Goal: Task Accomplishment & Management: Complete application form

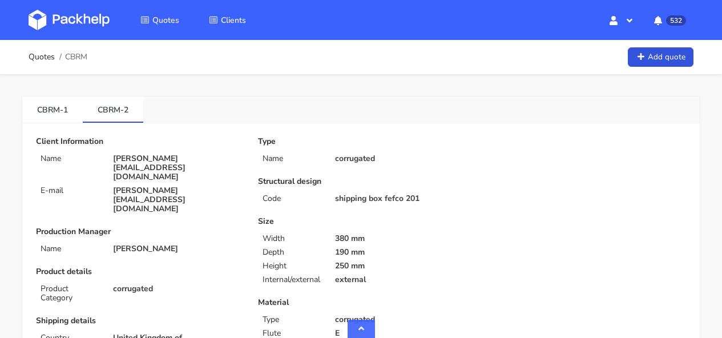
click at [88, 19] on img at bounding box center [69, 20] width 81 height 21
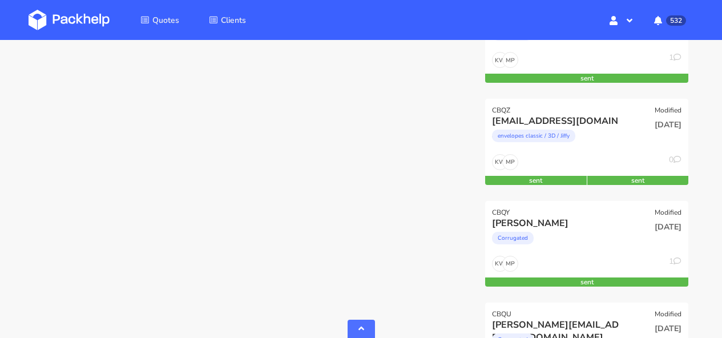
scroll to position [1037, 0]
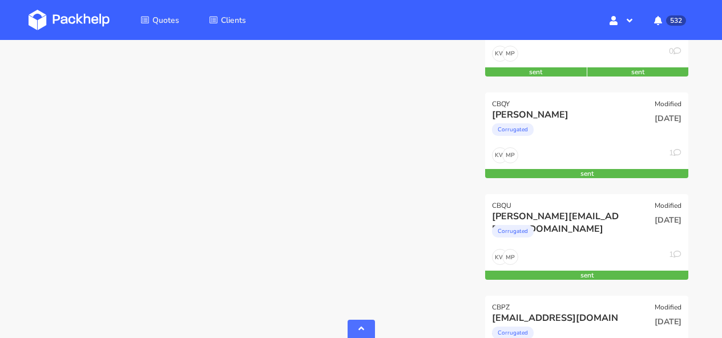
click at [74, 17] on img at bounding box center [69, 20] width 81 height 21
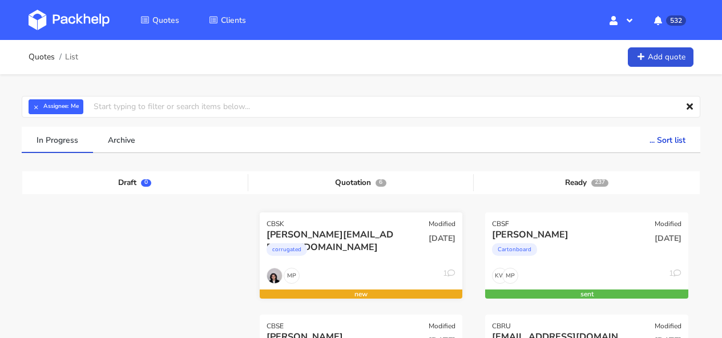
click at [383, 217] on div "CBSK Modified" at bounding box center [361, 220] width 203 height 16
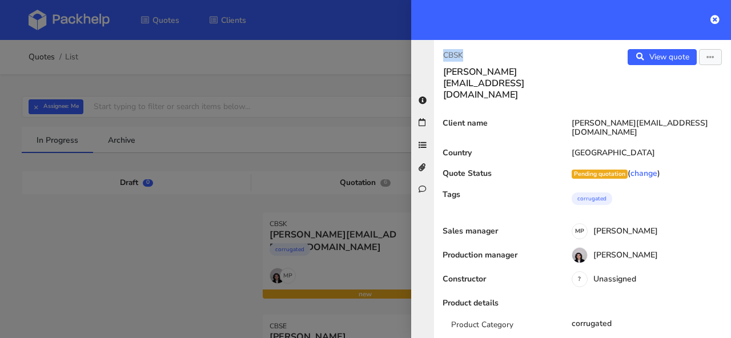
drag, startPoint x: 485, startPoint y: 52, endPoint x: 427, endPoint y: 54, distance: 58.3
click at [427, 54] on div "CBSK j.schacht@polyluma.com View quote Edit quote Client name j.schacht@polylum…" at bounding box center [571, 189] width 320 height 298
copy p "CBSK"
drag, startPoint x: 469, startPoint y: 53, endPoint x: 436, endPoint y: 54, distance: 32.6
click at [436, 54] on div "CBSK j.schacht@polyluma.com" at bounding box center [508, 74] width 148 height 51
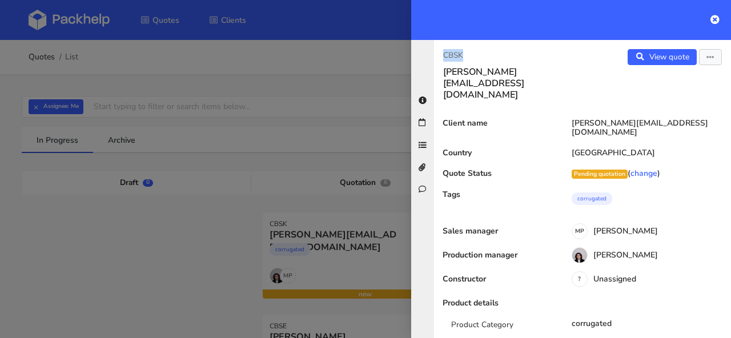
copy p "CBSK"
click at [717, 22] on icon at bounding box center [714, 19] width 9 height 9
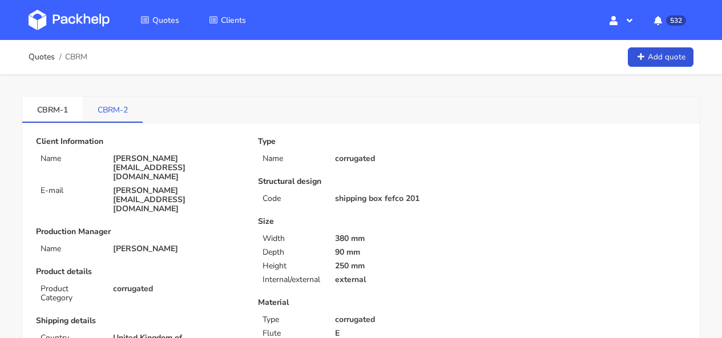
click at [128, 115] on link "CBRM-2" at bounding box center [113, 109] width 60 height 25
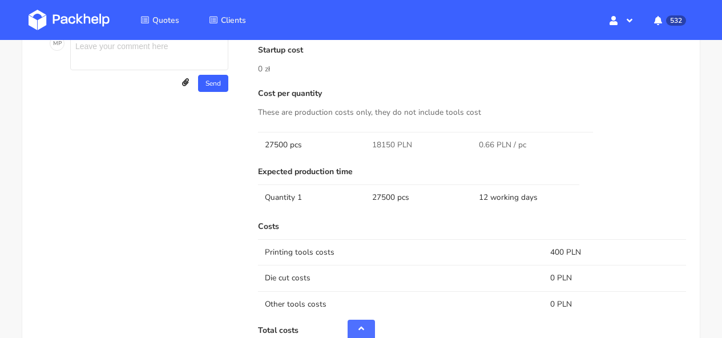
scroll to position [656, 0]
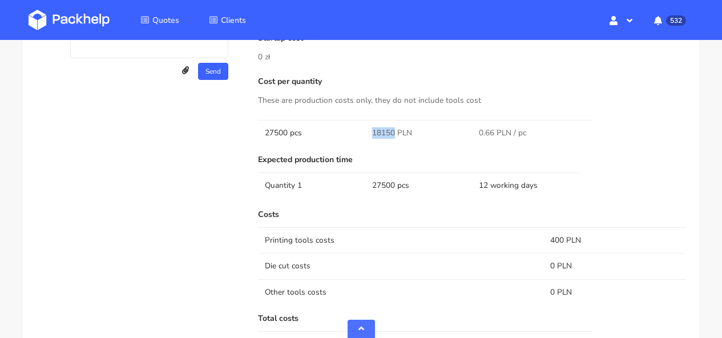
drag, startPoint x: 392, startPoint y: 132, endPoint x: 376, endPoint y: 131, distance: 16.0
click at [370, 131] on td "18150 PLN" at bounding box center [418, 133] width 107 height 26
copy span "18150"
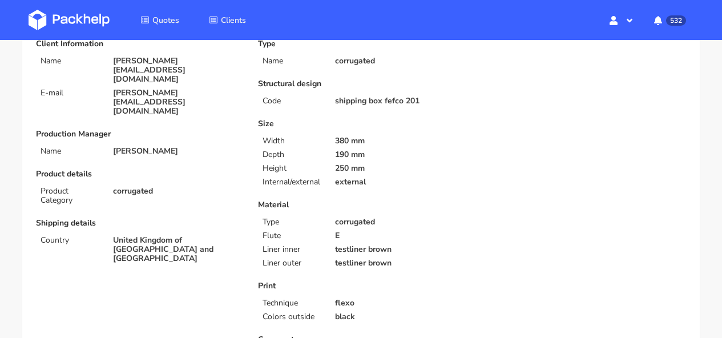
scroll to position [0, 0]
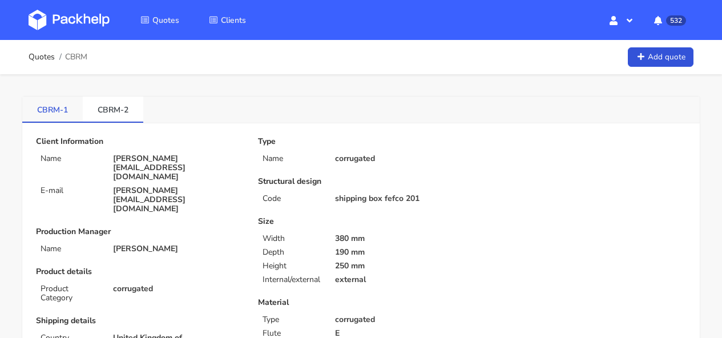
click at [37, 115] on link "CBRM-1" at bounding box center [52, 109] width 61 height 25
click at [127, 122] on li "CBRM-2" at bounding box center [113, 110] width 61 height 26
click at [125, 115] on link "CBRM-2" at bounding box center [113, 109] width 61 height 25
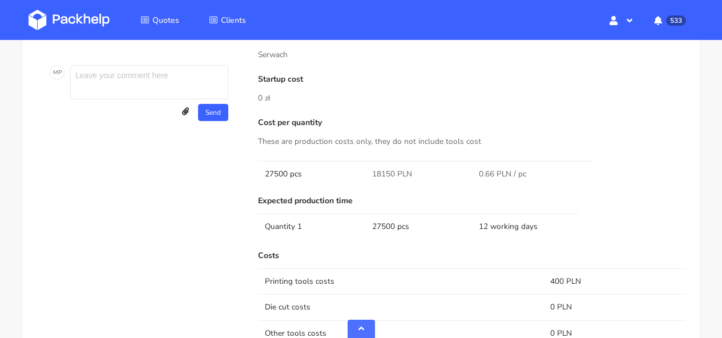
scroll to position [750, 0]
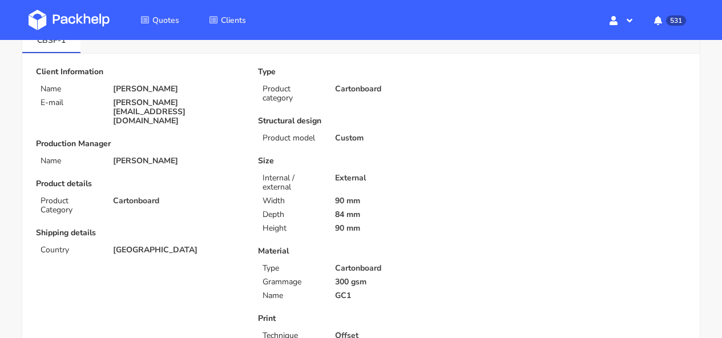
scroll to position [53, 0]
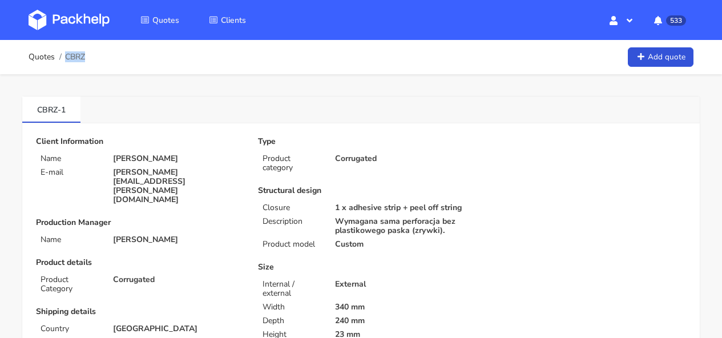
drag, startPoint x: 90, startPoint y: 58, endPoint x: 65, endPoint y: 54, distance: 25.9
click at [65, 54] on div "Quotes CBRZ Add quote" at bounding box center [361, 57] width 665 height 23
copy span "CBRZ"
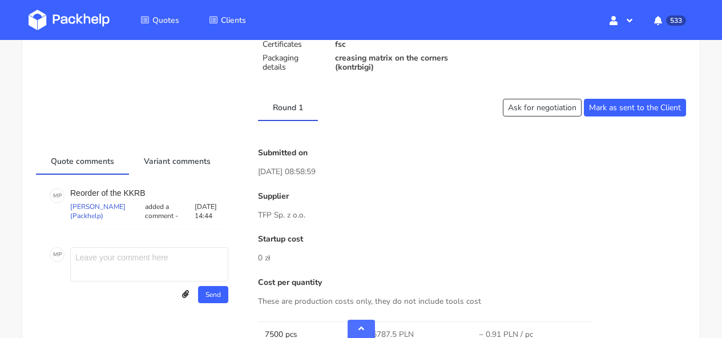
scroll to position [661, 0]
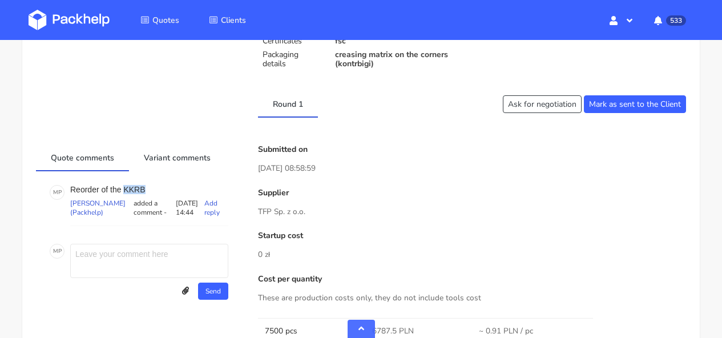
drag, startPoint x: 123, startPoint y: 197, endPoint x: 146, endPoint y: 198, distance: 23.4
click at [146, 194] on p "Reorder of the KKRB" at bounding box center [149, 189] width 158 height 9
copy p "KKRB"
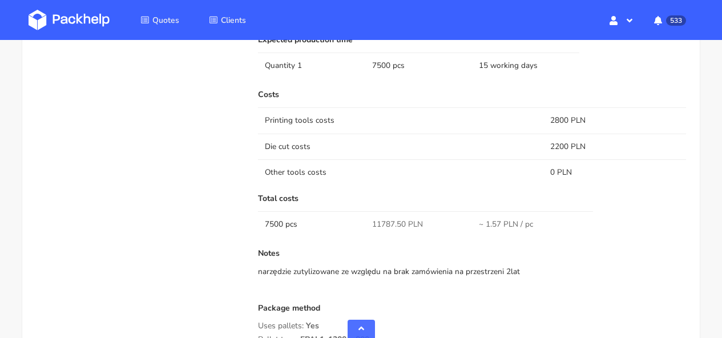
scroll to position [799, 0]
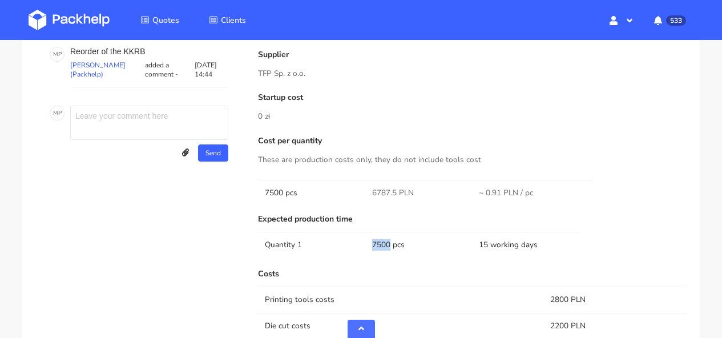
drag, startPoint x: 389, startPoint y: 250, endPoint x: 369, endPoint y: 255, distance: 20.5
click at [369, 255] on td "7500 pcs" at bounding box center [418, 245] width 107 height 26
copy td "7500"
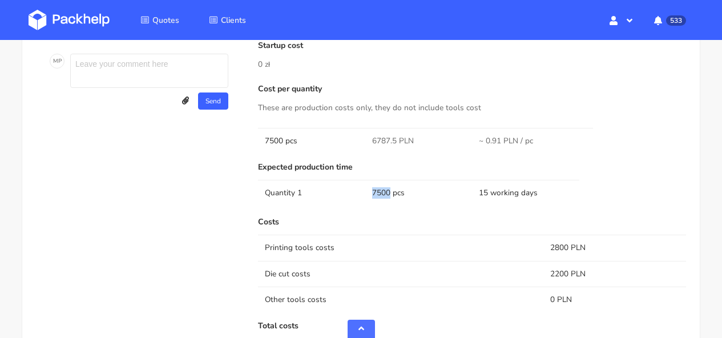
scroll to position [924, 0]
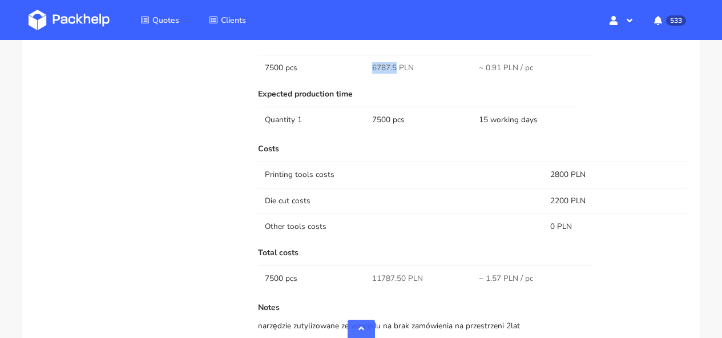
drag, startPoint x: 396, startPoint y: 75, endPoint x: 345, endPoint y: 75, distance: 50.8
click at [345, 75] on tr "7500 pcs 6787.5 PLN ~ 0.91 PLN / pc" at bounding box center [472, 68] width 428 height 26
copy tr "6787.5"
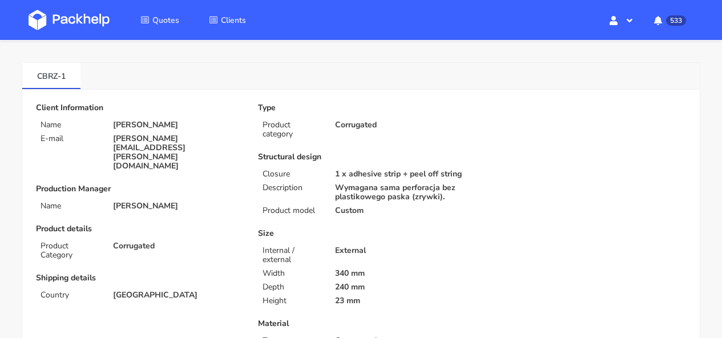
scroll to position [0, 0]
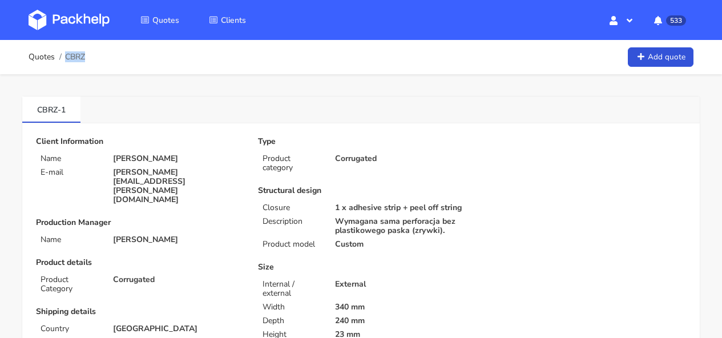
click at [85, 55] on div "Quotes CBRZ Add quote" at bounding box center [361, 57] width 665 height 23
copy span "CBRZ"
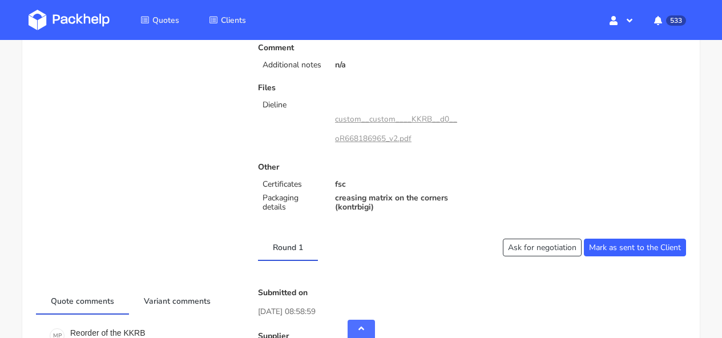
scroll to position [749, 0]
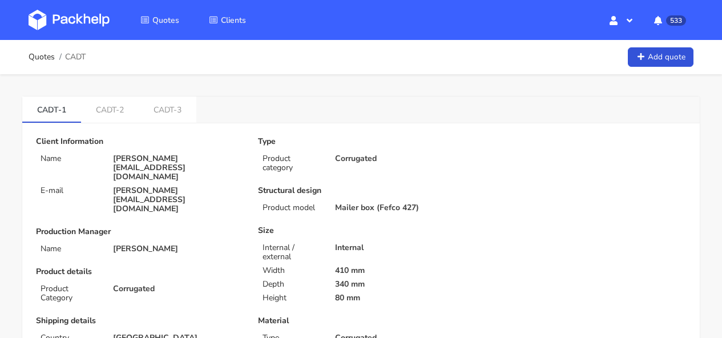
click at [54, 22] on img at bounding box center [69, 20] width 81 height 21
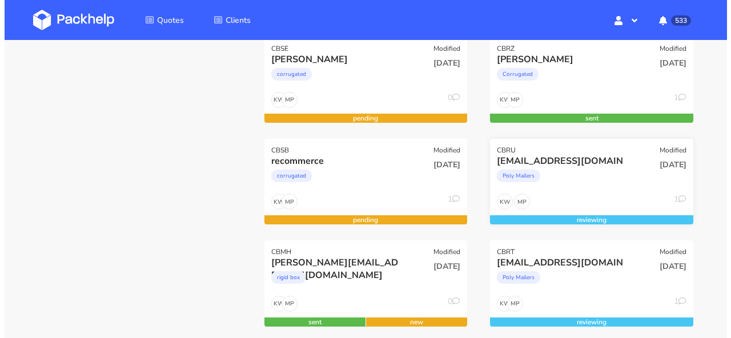
scroll to position [26, 0]
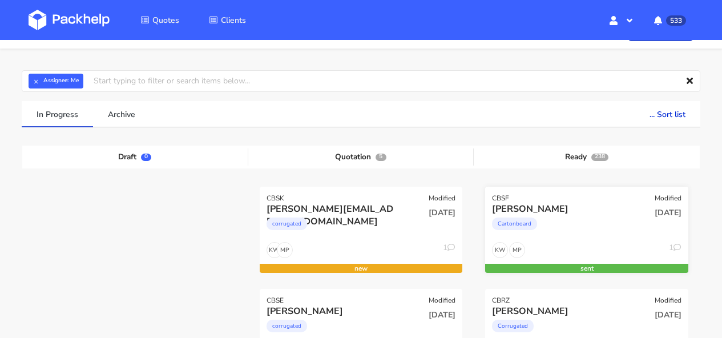
click at [607, 227] on div "Cartonboard" at bounding box center [556, 226] width 129 height 23
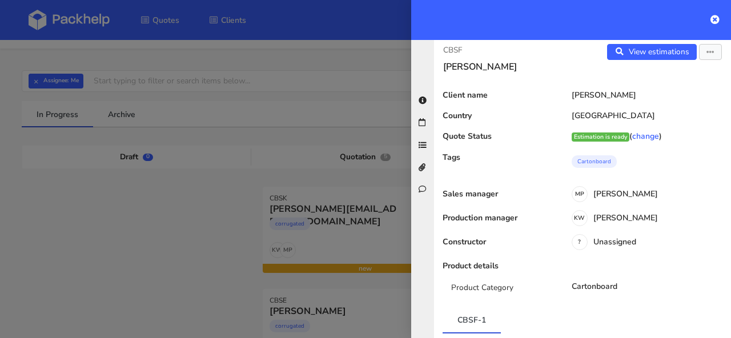
scroll to position [0, 0]
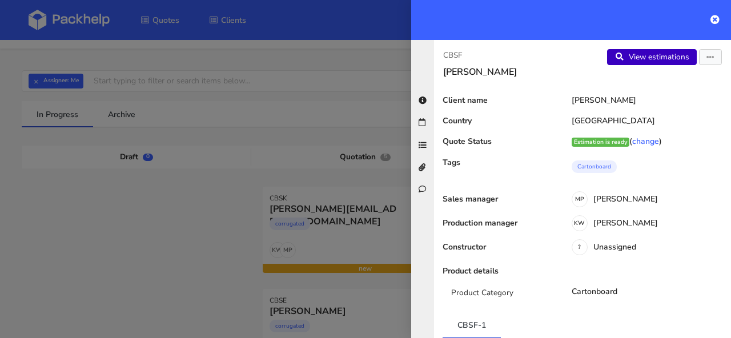
click at [617, 65] on link "View estimations" at bounding box center [652, 57] width 90 height 16
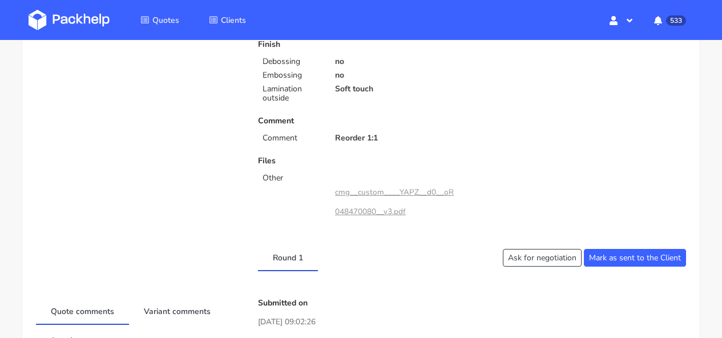
scroll to position [513, 0]
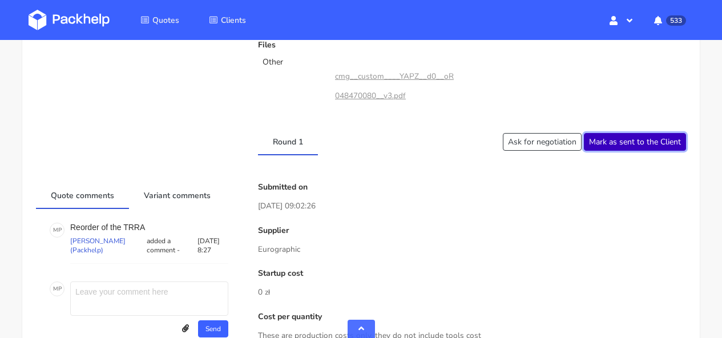
click at [649, 143] on button "Mark as sent to the Client" at bounding box center [635, 142] width 102 height 18
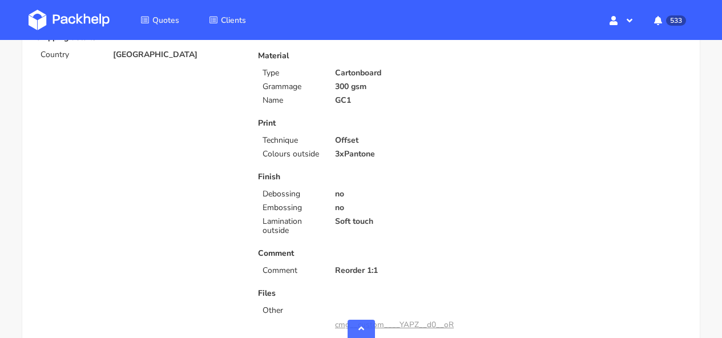
scroll to position [0, 0]
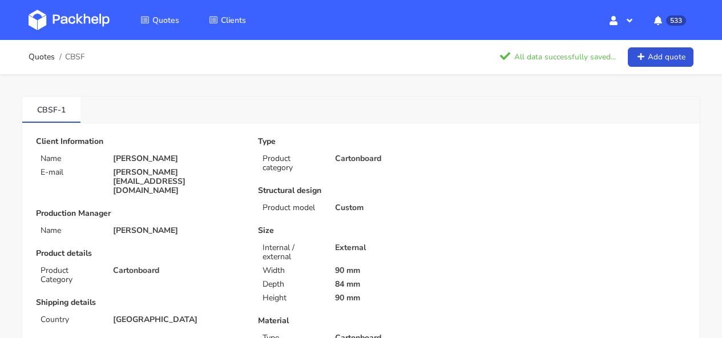
click at [91, 27] on img at bounding box center [69, 20] width 81 height 21
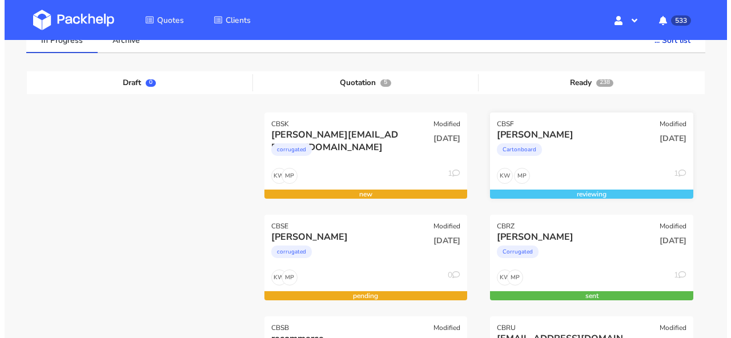
scroll to position [102, 0]
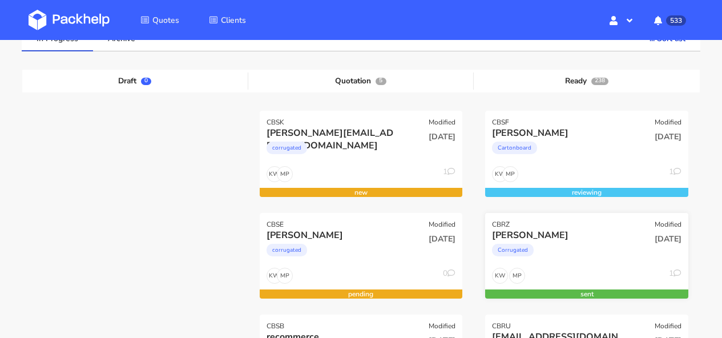
click at [590, 229] on div "Aaron Koshy" at bounding box center [556, 235] width 129 height 13
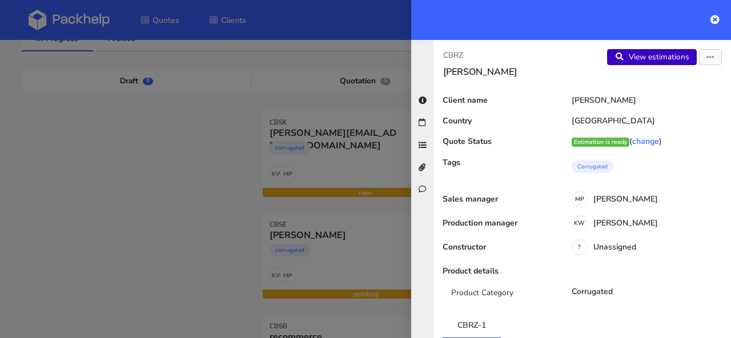
click at [668, 53] on link "View estimations" at bounding box center [652, 57] width 90 height 16
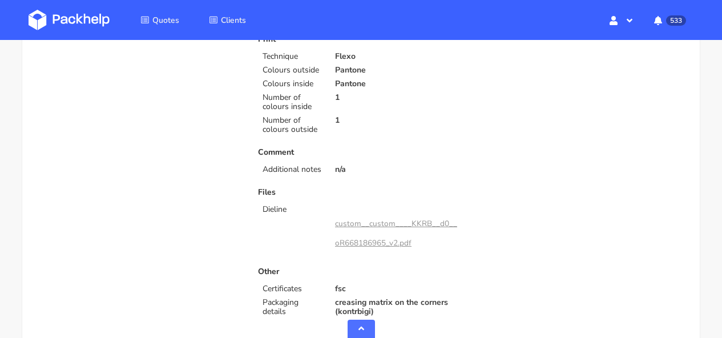
scroll to position [629, 0]
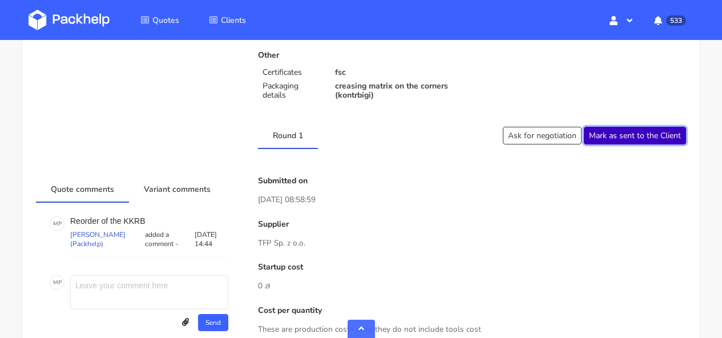
click at [649, 144] on button "Mark as sent to the Client" at bounding box center [635, 136] width 102 height 18
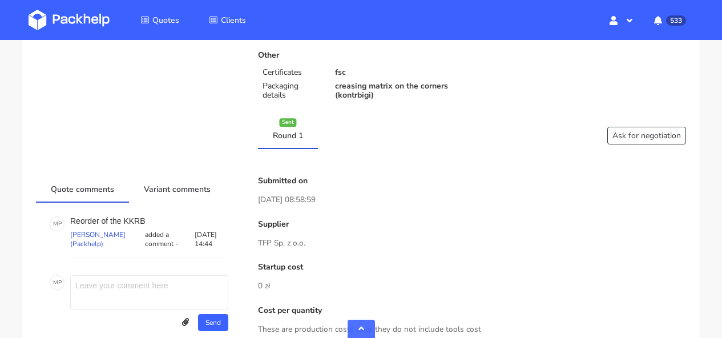
click at [73, 17] on img at bounding box center [69, 20] width 81 height 21
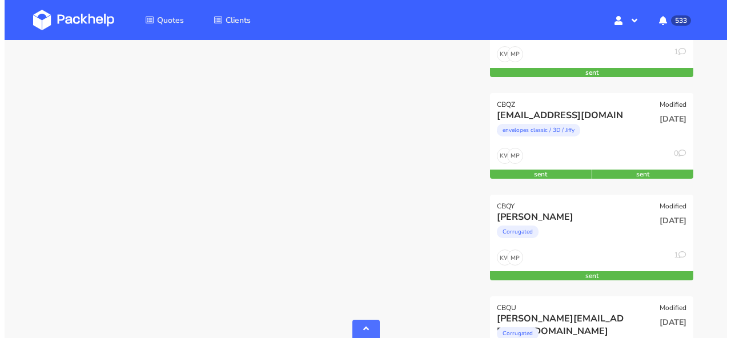
scroll to position [1042, 0]
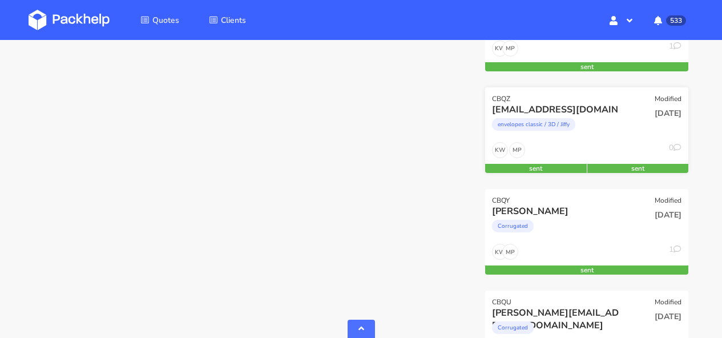
click at [576, 142] on div "guray.karaca@tr.nilorn.com envelopes classic / 3D / Jiffy" at bounding box center [552, 122] width 137 height 39
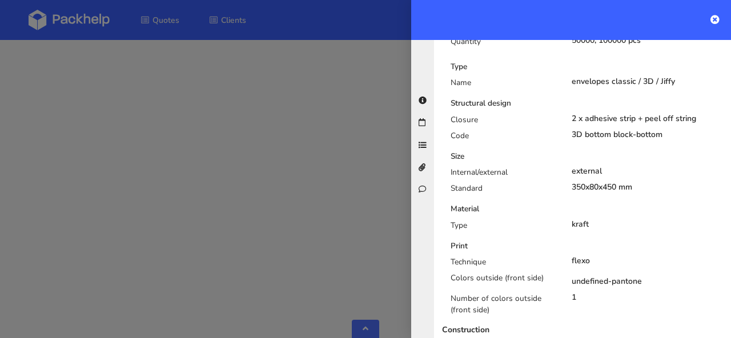
scroll to position [0, 0]
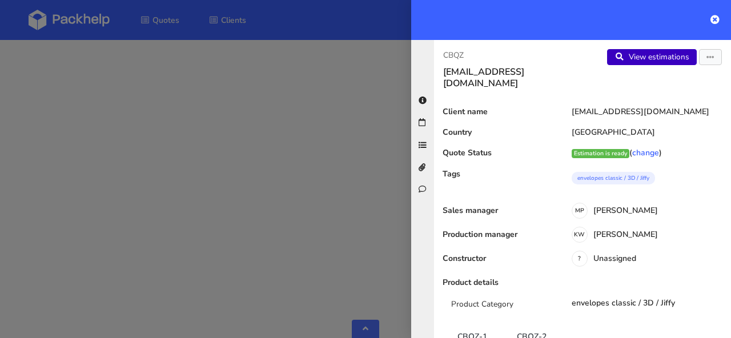
click at [649, 58] on link "View estimations" at bounding box center [652, 57] width 90 height 16
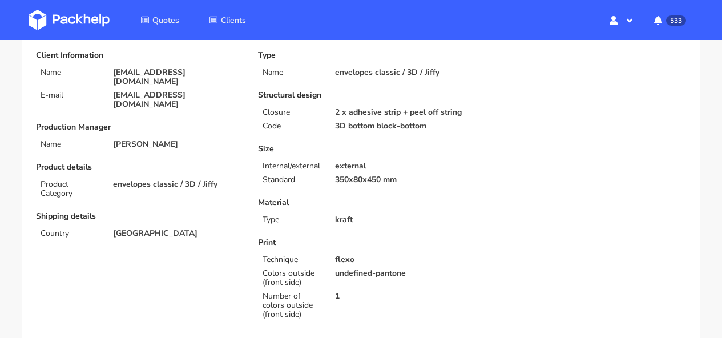
scroll to position [86, 0]
click at [71, 21] on img at bounding box center [69, 20] width 81 height 21
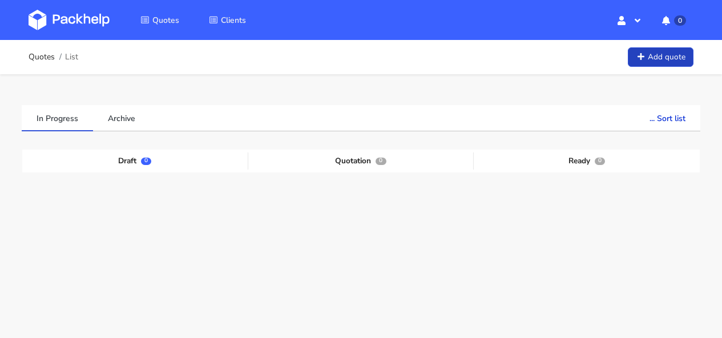
click at [665, 58] on link "Add quote" at bounding box center [661, 57] width 66 height 20
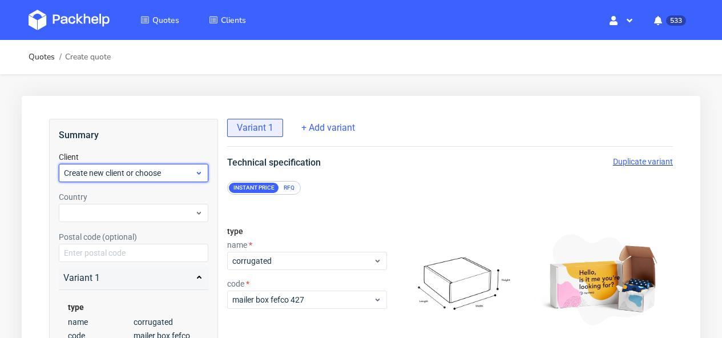
click at [168, 172] on span "Create new client or choose" at bounding box center [129, 172] width 131 height 11
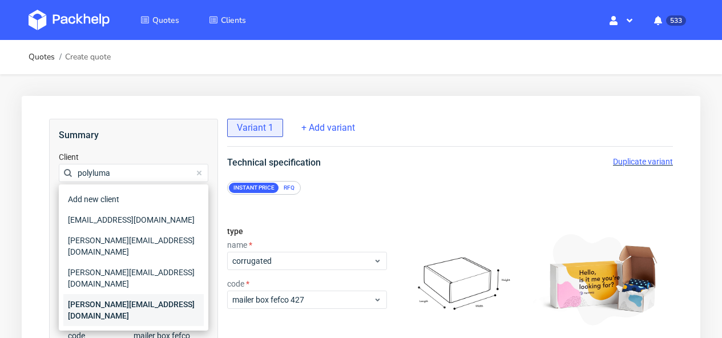
type input "polyluma"
click at [152, 294] on div "[PERSON_NAME][EMAIL_ADDRESS][DOMAIN_NAME]" at bounding box center [133, 310] width 140 height 32
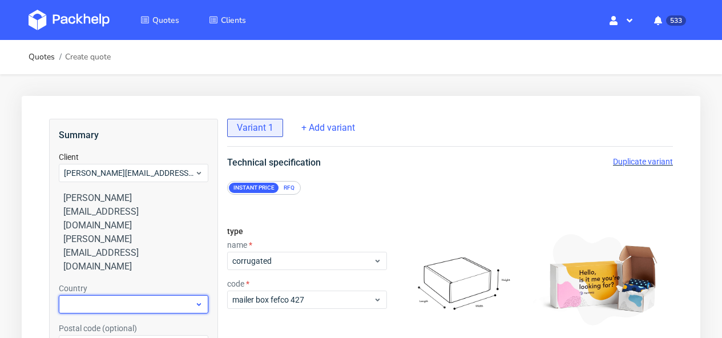
click at [139, 295] on div at bounding box center [134, 304] width 150 height 18
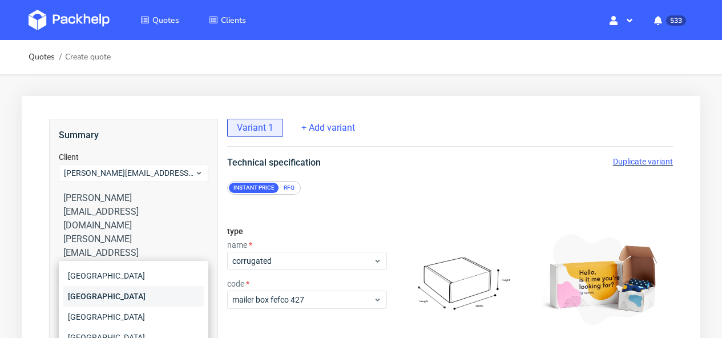
type input "ger"
click at [152, 299] on div "[GEOGRAPHIC_DATA]" at bounding box center [133, 296] width 140 height 21
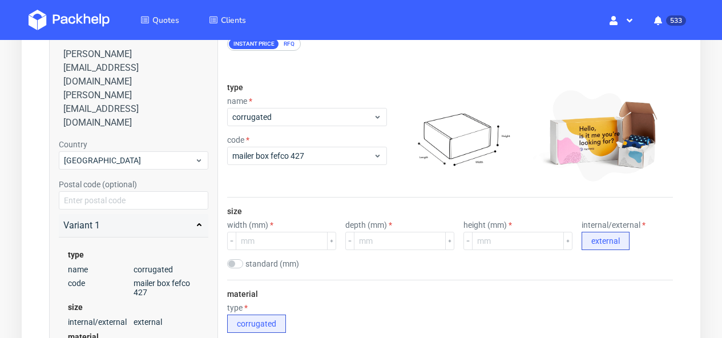
scroll to position [150, 0]
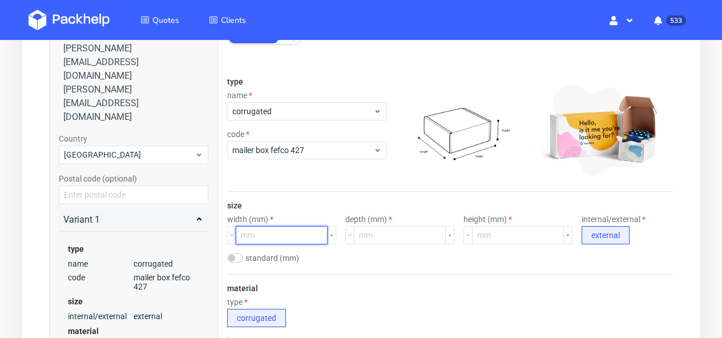
click at [270, 232] on input "number" at bounding box center [282, 235] width 92 height 18
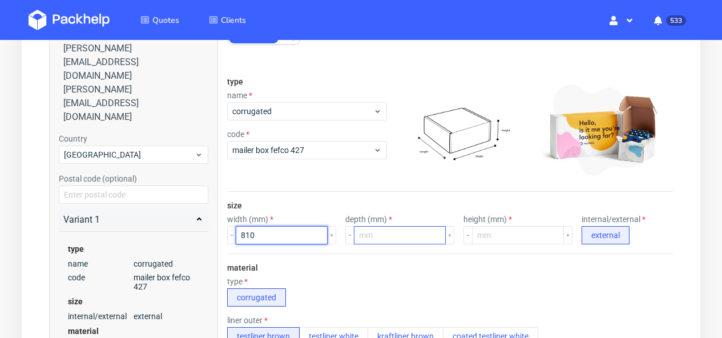
type input "810"
click at [390, 241] on input "number" at bounding box center [400, 235] width 92 height 18
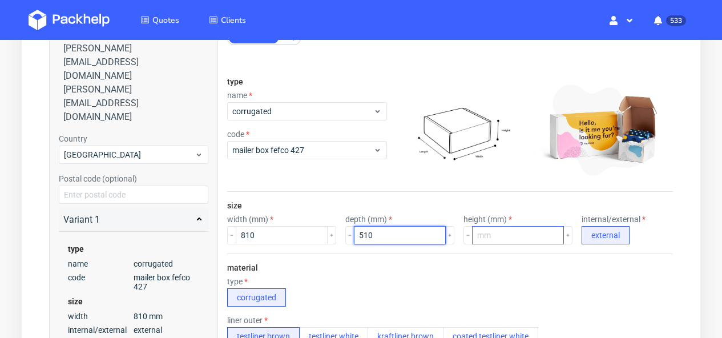
type input "510"
click at [489, 240] on input "number" at bounding box center [518, 235] width 92 height 18
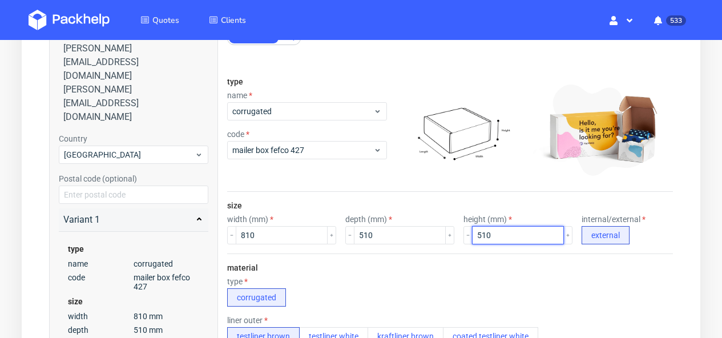
type input "510"
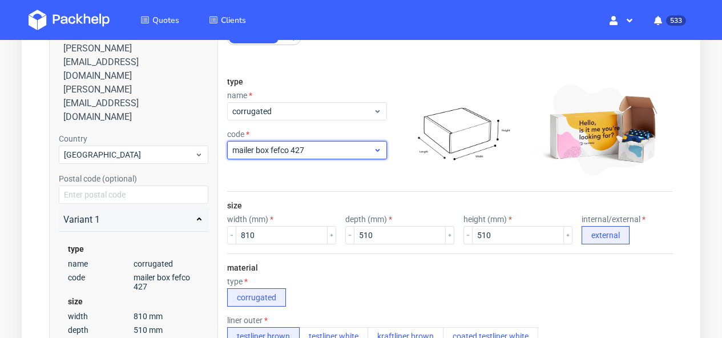
click at [315, 148] on span "mailer box fefco 427" at bounding box center [302, 149] width 141 height 11
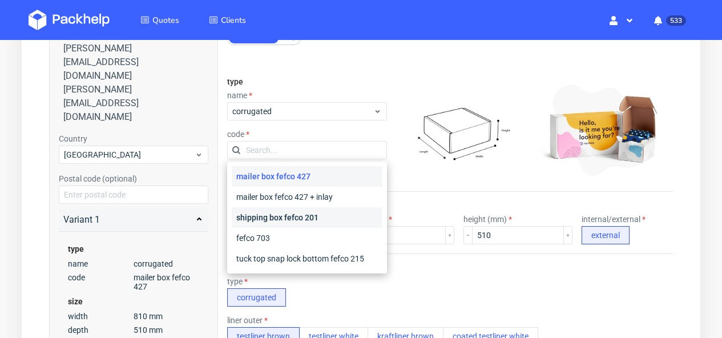
click at [310, 212] on div "shipping box fefco 201" at bounding box center [307, 217] width 151 height 21
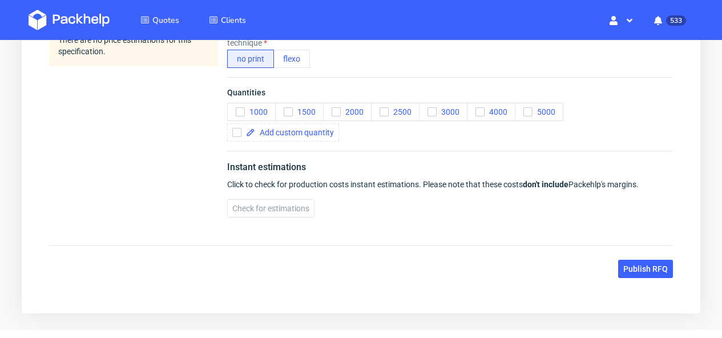
scroll to position [658, 0]
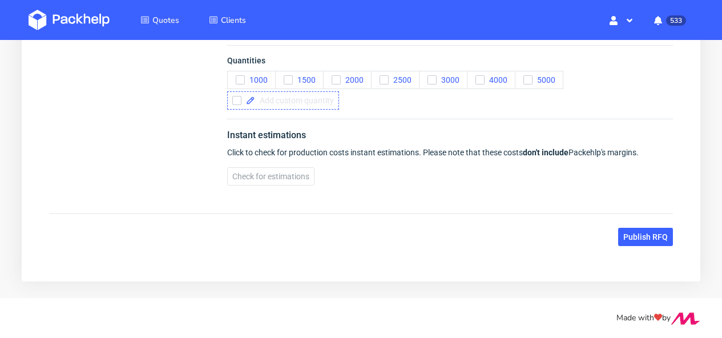
click at [272, 105] on span at bounding box center [294, 101] width 79 height 8
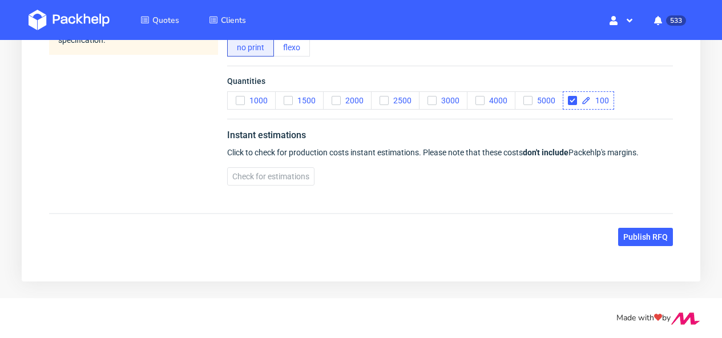
checkbox input "true"
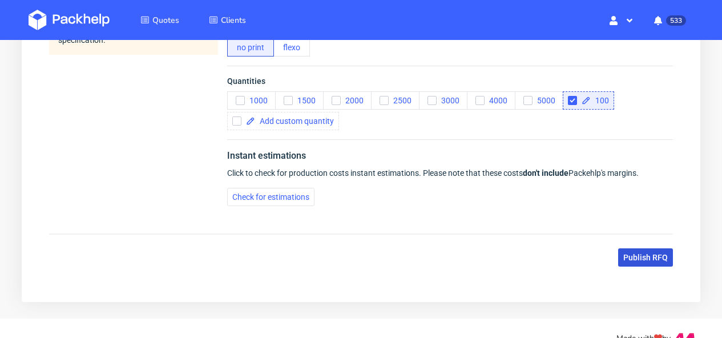
click at [638, 256] on span "Publish RFQ" at bounding box center [646, 258] width 45 height 8
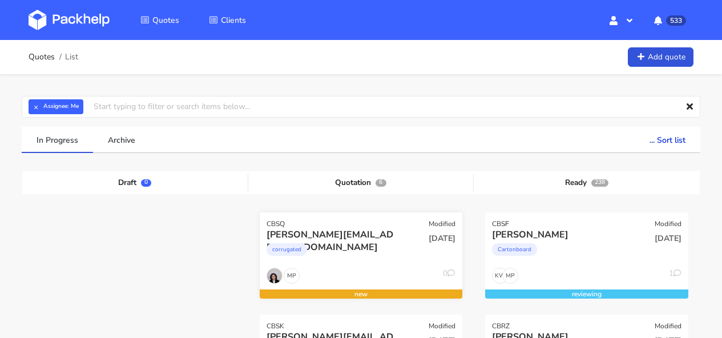
click at [340, 230] on div "j.schacht@polyluma.de" at bounding box center [331, 234] width 129 height 13
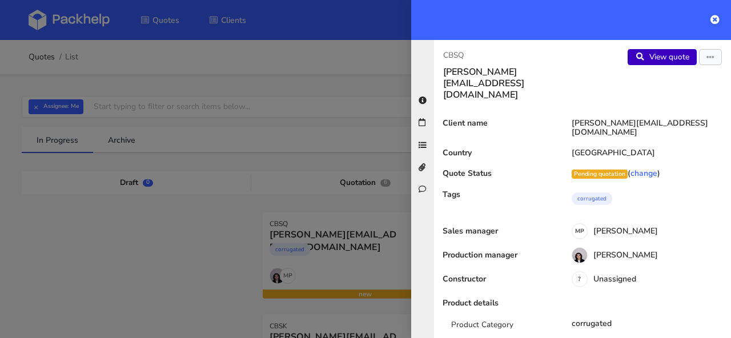
click at [629, 65] on link "View quote" at bounding box center [662, 57] width 69 height 16
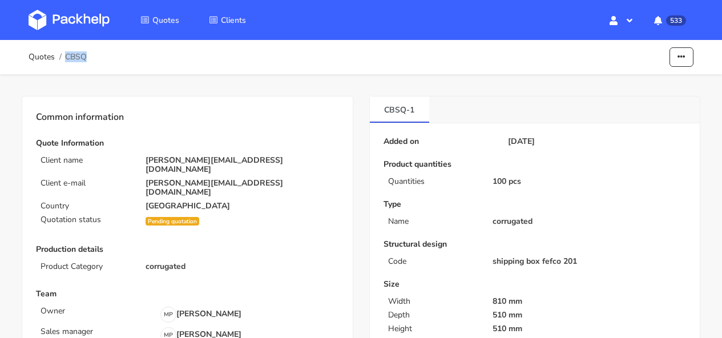
drag, startPoint x: 95, startPoint y: 53, endPoint x: 85, endPoint y: 57, distance: 10.7
click at [85, 57] on div "Quotes CBSQ Edit quote Show estimations Reject quote" at bounding box center [361, 57] width 665 height 23
copy span "CBSQ"
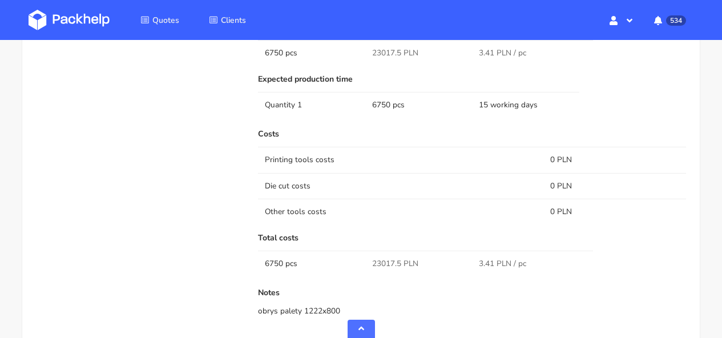
scroll to position [1085, 0]
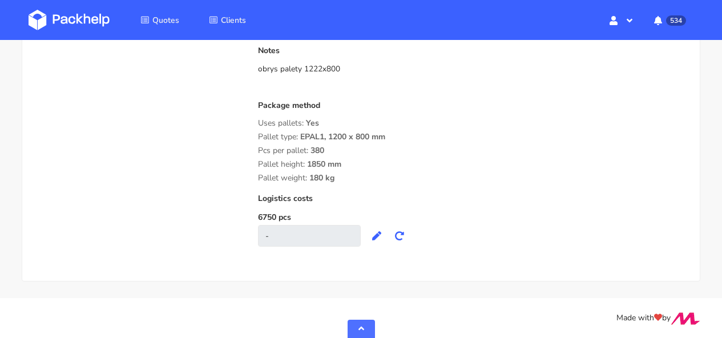
drag, startPoint x: 334, startPoint y: 180, endPoint x: 259, endPoint y: 139, distance: 85.9
click at [259, 139] on div "Package method Uses pallets: Yes Pallet type: EPAL1, 1200 x 800 mm Pcs per pall…" at bounding box center [472, 142] width 428 height 82
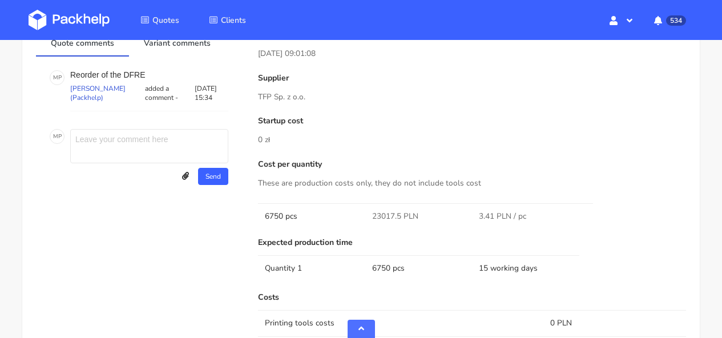
scroll to position [685, 0]
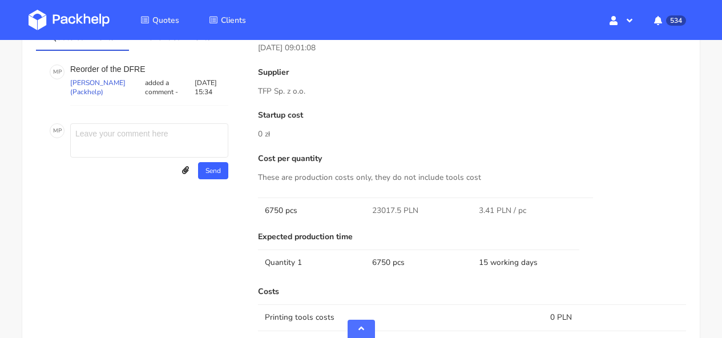
click at [63, 34] on link at bounding box center [78, 19] width 98 height 33
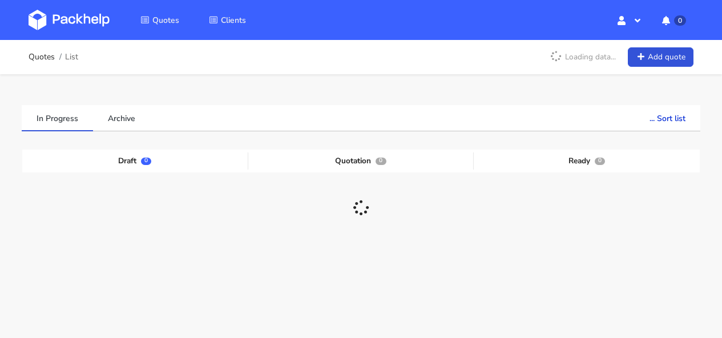
click at [79, 23] on img at bounding box center [69, 20] width 81 height 21
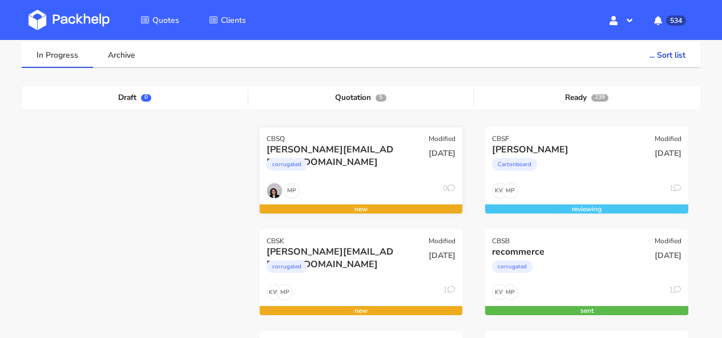
scroll to position [85, 0]
click at [380, 254] on div "[PERSON_NAME][EMAIL_ADDRESS][DOMAIN_NAME]" at bounding box center [331, 252] width 129 height 13
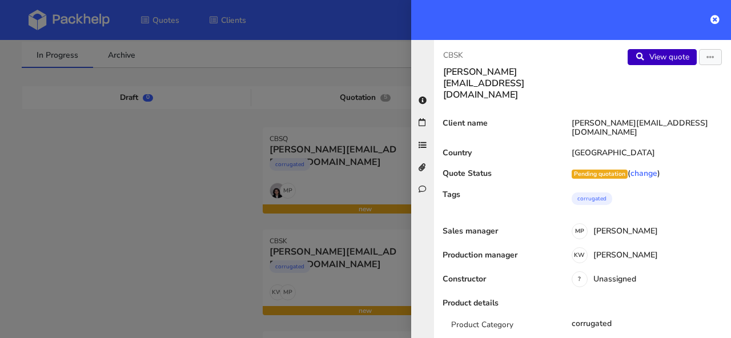
click at [642, 59] on link "View quote" at bounding box center [662, 57] width 69 height 16
click at [657, 58] on link "View quote" at bounding box center [662, 57] width 69 height 16
click at [717, 18] on icon at bounding box center [714, 19] width 9 height 9
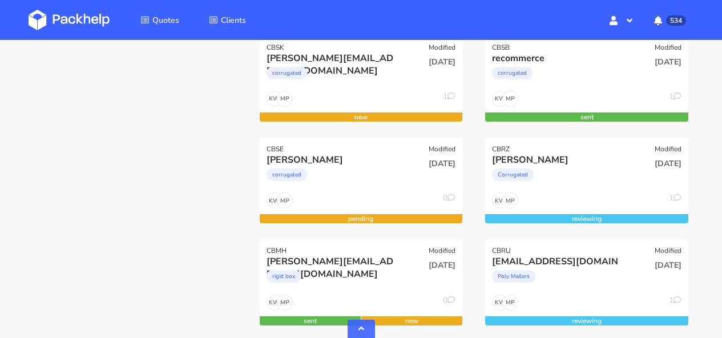
scroll to position [0, 0]
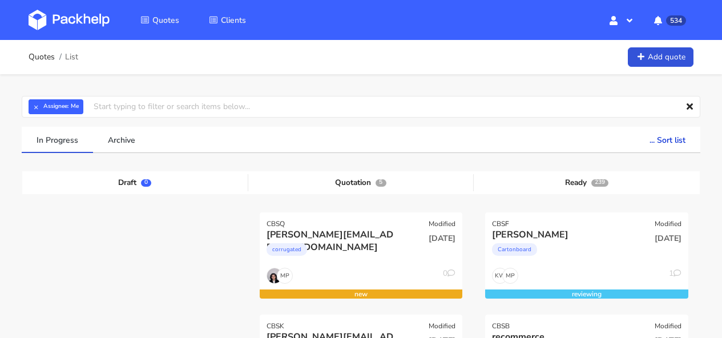
click at [380, 219] on div "CBSQ Modified" at bounding box center [361, 220] width 203 height 16
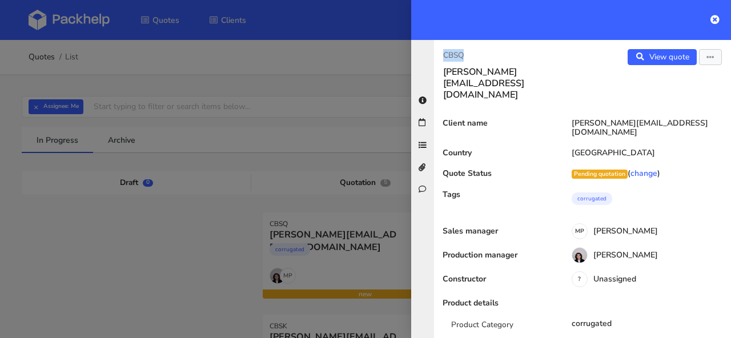
drag, startPoint x: 474, startPoint y: 55, endPoint x: 443, endPoint y: 58, distance: 31.5
click at [443, 58] on div "CBSQ j.schacht@polyluma.de" at bounding box center [508, 74] width 148 height 51
copy p "CBSQ"
click at [714, 21] on icon at bounding box center [714, 19] width 9 height 9
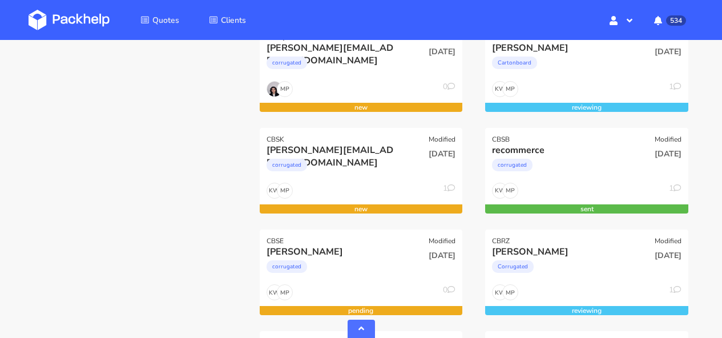
scroll to position [356, 0]
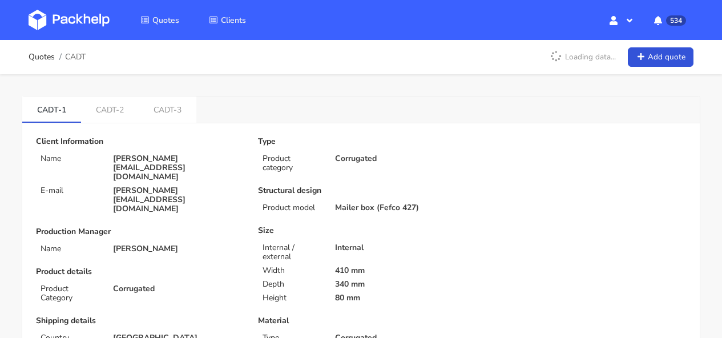
click at [103, 24] on img at bounding box center [69, 20] width 81 height 21
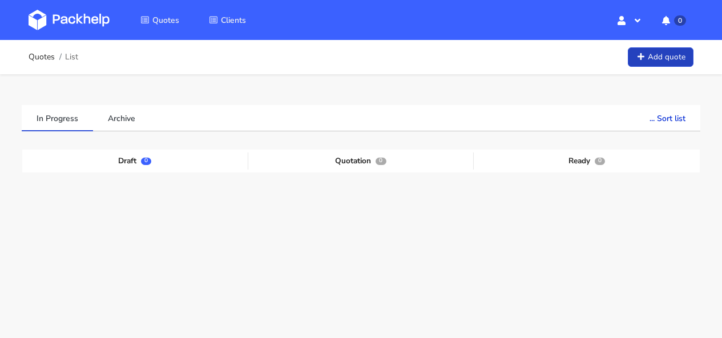
click at [650, 58] on link "Add quote" at bounding box center [661, 57] width 66 height 20
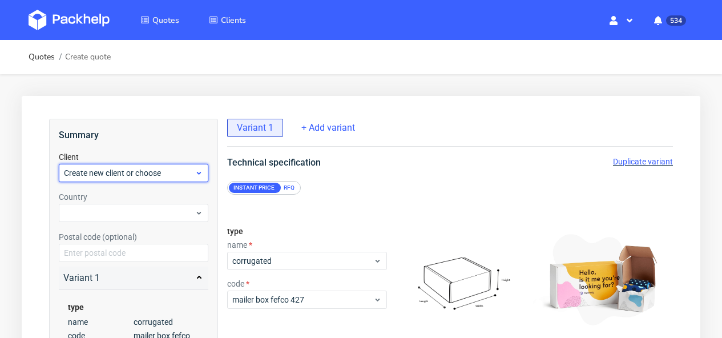
click at [135, 169] on span "Create new client or choose" at bounding box center [129, 172] width 131 height 11
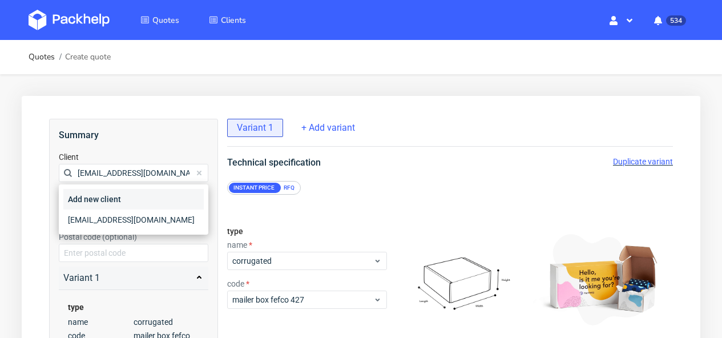
type input "[EMAIL_ADDRESS][DOMAIN_NAME]"
click at [133, 195] on div "Add new client" at bounding box center [133, 199] width 140 height 21
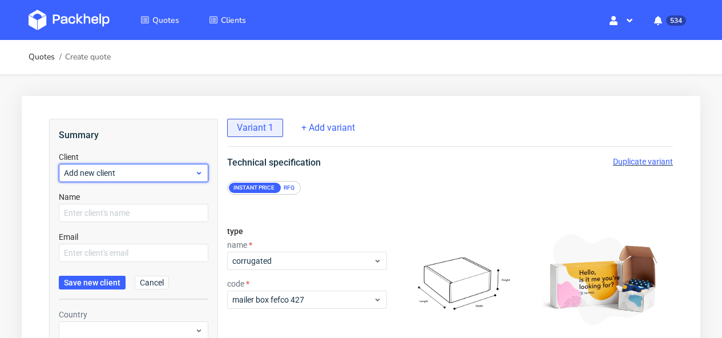
click at [128, 171] on span "Add new client" at bounding box center [129, 172] width 131 height 11
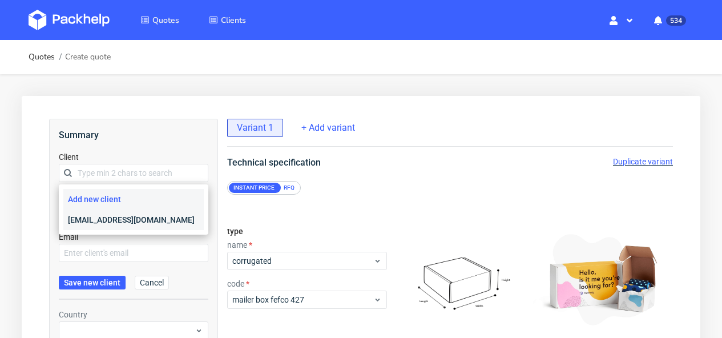
click at [126, 215] on div "info@sofiakov.com" at bounding box center [133, 220] width 140 height 21
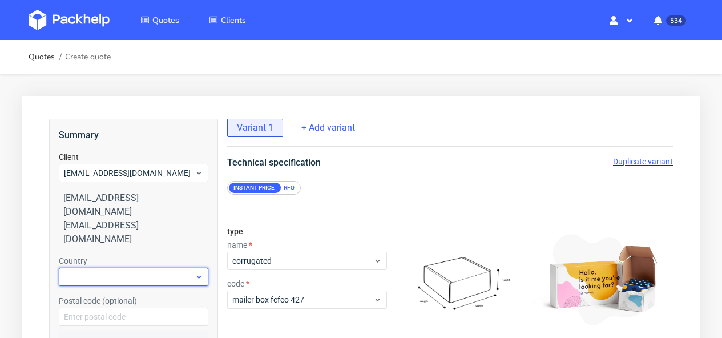
click at [151, 268] on div at bounding box center [134, 277] width 150 height 18
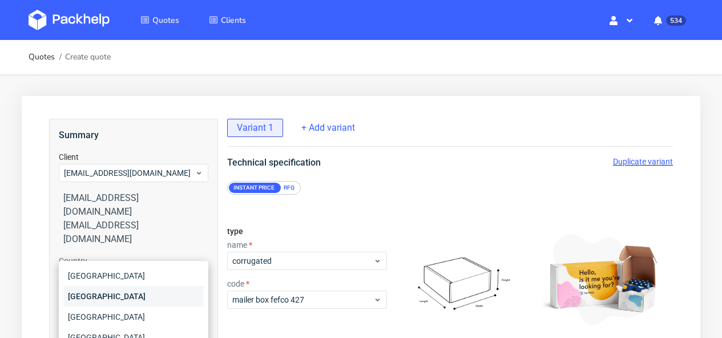
type input "ger"
click at [143, 301] on div "[GEOGRAPHIC_DATA]" at bounding box center [133, 296] width 140 height 21
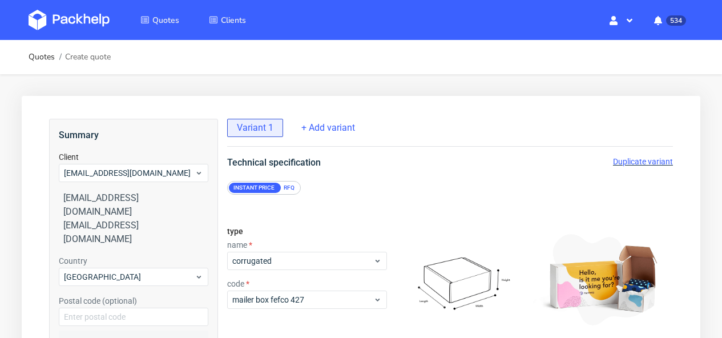
click at [290, 190] on div "RFQ" at bounding box center [289, 188] width 20 height 10
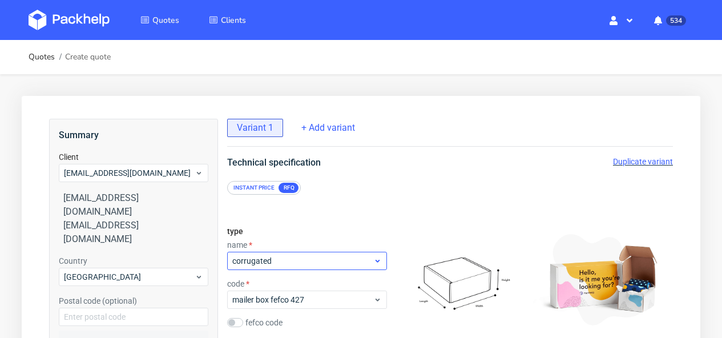
scroll to position [99, 0]
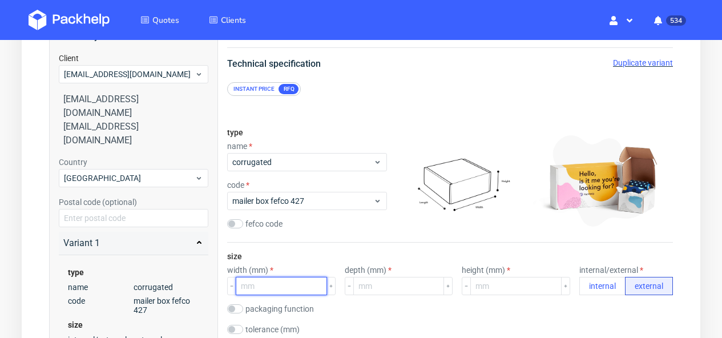
click at [274, 282] on input "number" at bounding box center [281, 286] width 91 height 18
type input "100"
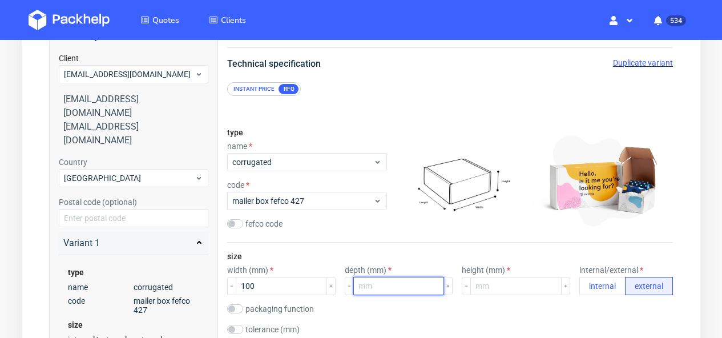
click at [389, 286] on input "number" at bounding box center [398, 286] width 91 height 18
type input "180"
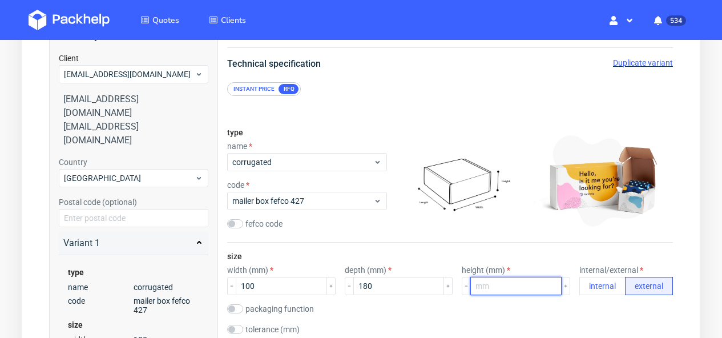
click at [499, 286] on input "number" at bounding box center [516, 286] width 91 height 18
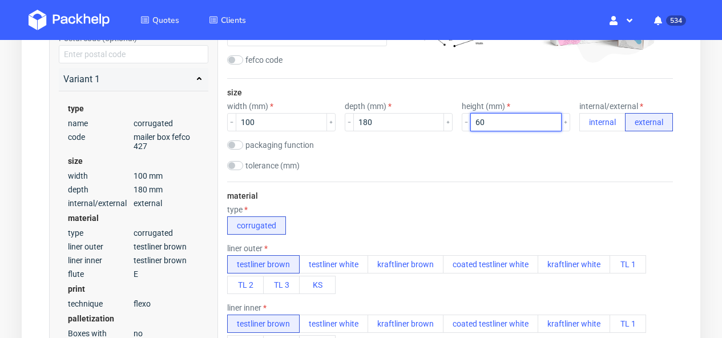
scroll to position [359, 0]
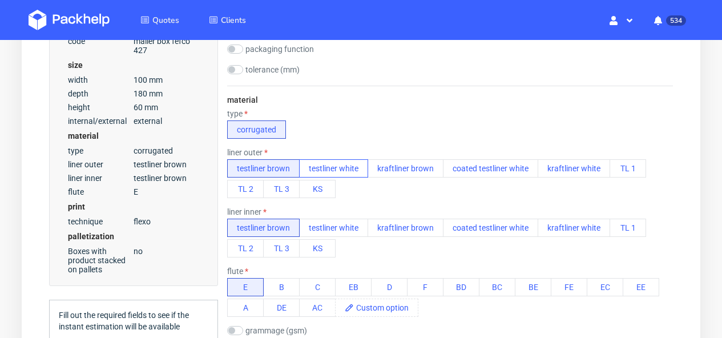
type input "60"
click at [347, 171] on button "testliner white" at bounding box center [333, 168] width 69 height 18
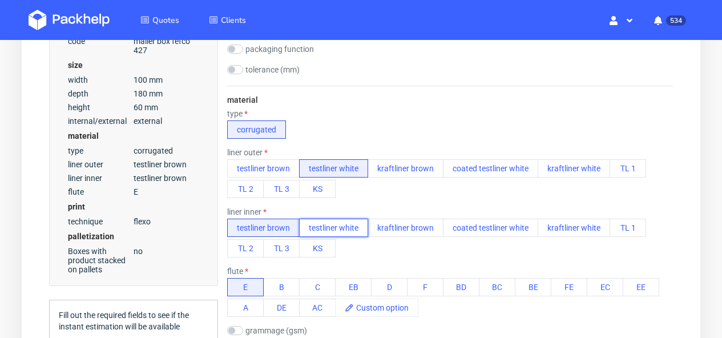
click at [344, 230] on button "testliner white" at bounding box center [333, 228] width 69 height 18
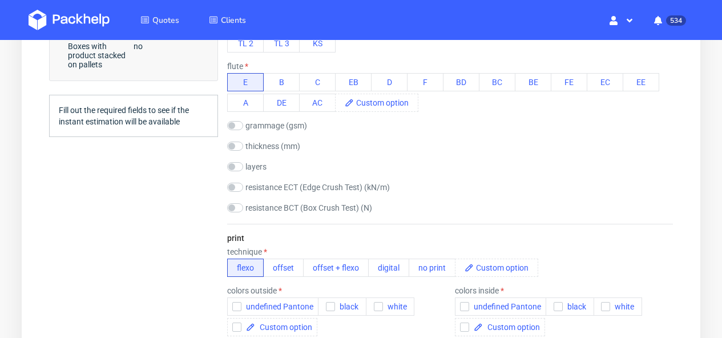
scroll to position [567, 0]
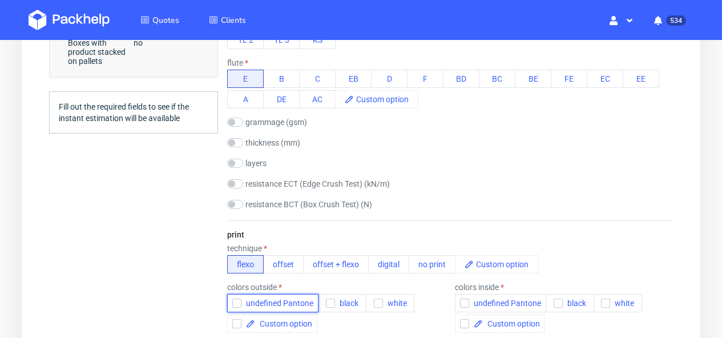
click span "undefined Pantone"
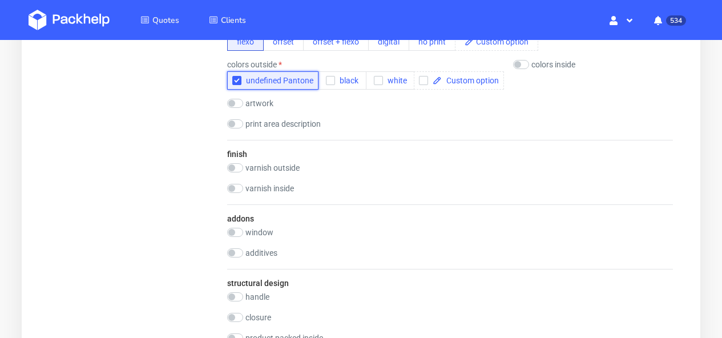
scroll to position [1024, 0]
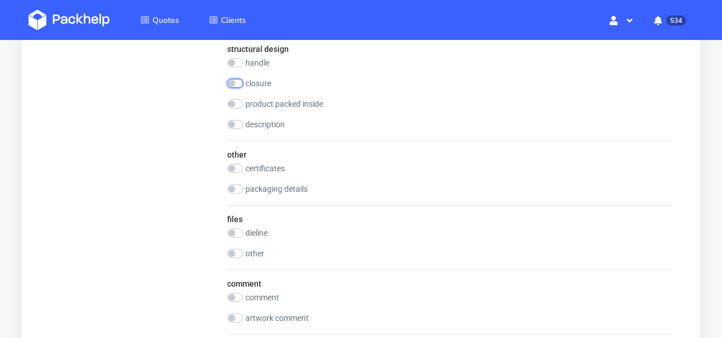
click input "checkbox"
checkbox input "true"
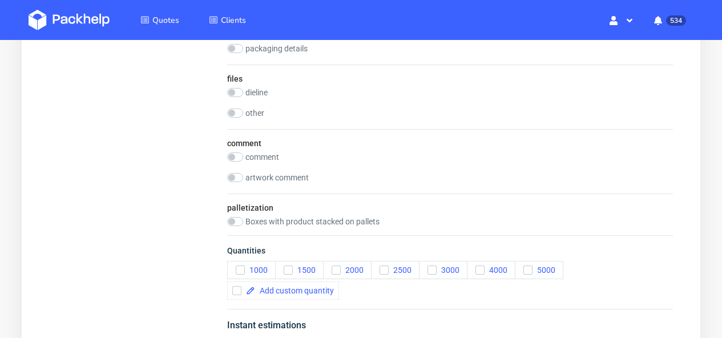
scroll to position [1373, 0]
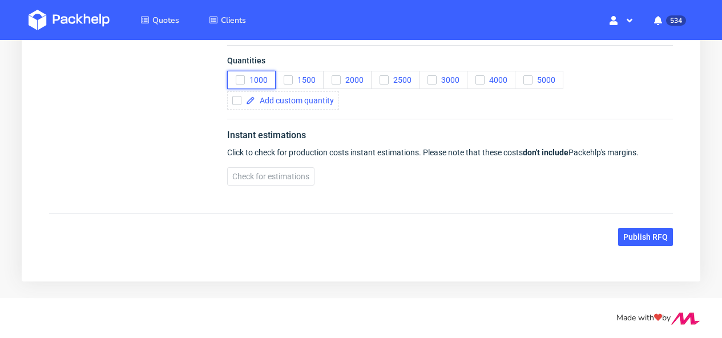
click button "1000"
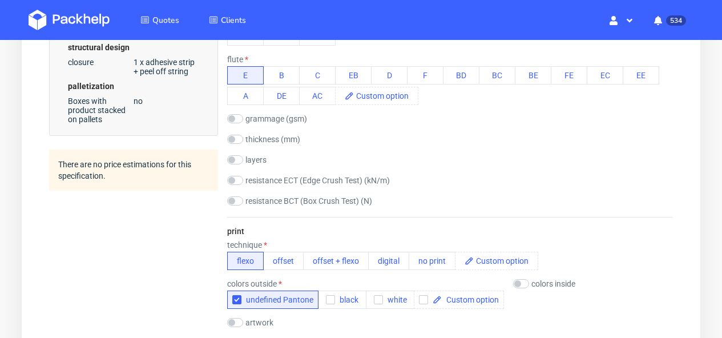
scroll to position [750, 0]
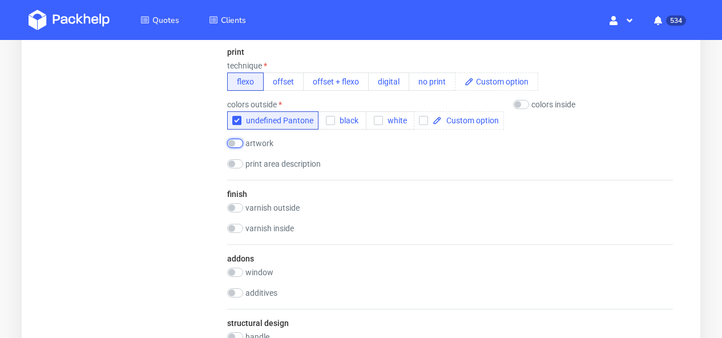
click input "checkbox"
checkbox input "true"
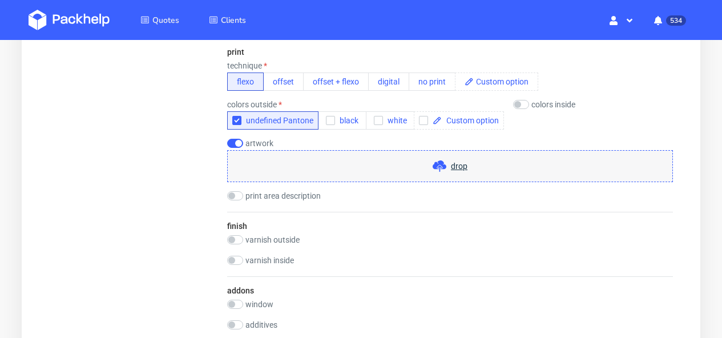
click span "drop"
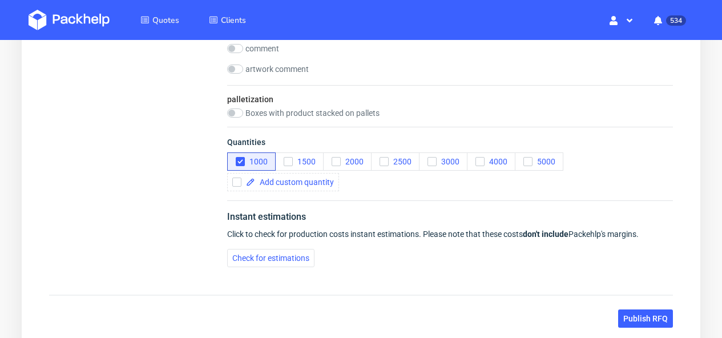
scroll to position [1425, 0]
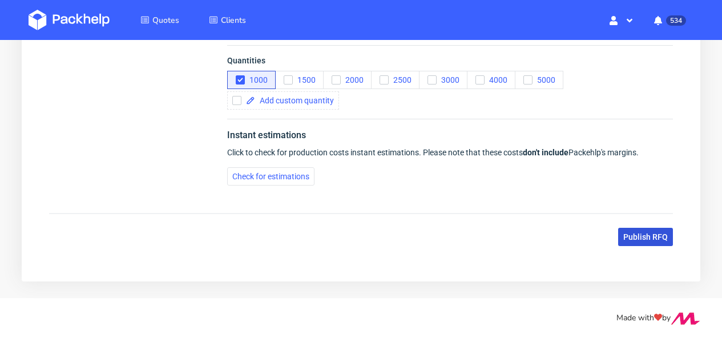
click span "Publish RFQ"
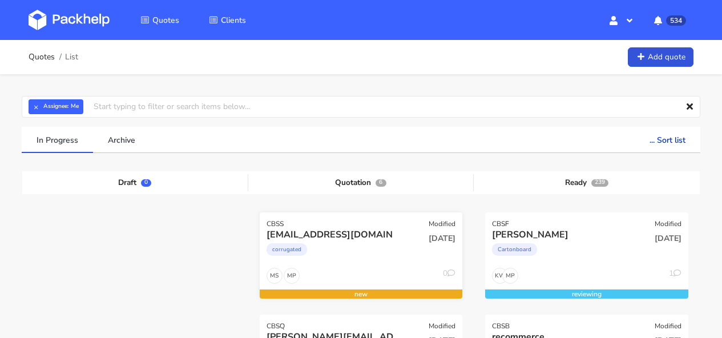
click at [332, 246] on div "corrugated" at bounding box center [331, 252] width 129 height 23
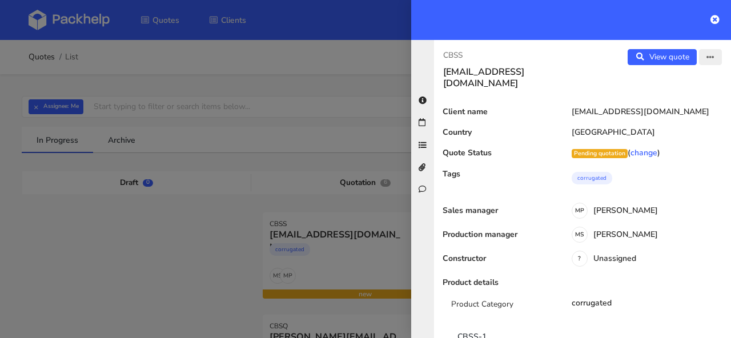
click at [706, 61] on icon "button" at bounding box center [710, 58] width 8 height 8
click at [654, 79] on link "Edit quote" at bounding box center [673, 80] width 101 height 19
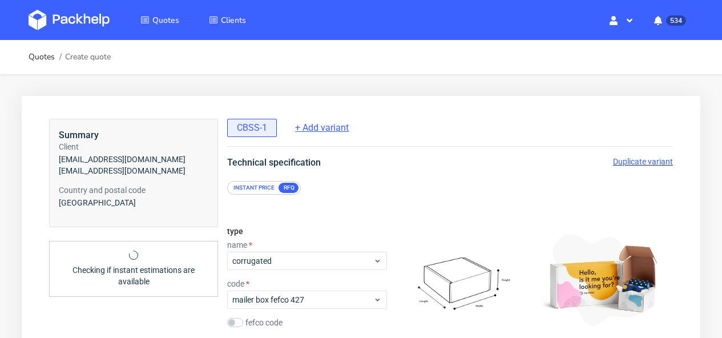
click at [334, 128] on span "+ Add variant" at bounding box center [322, 128] width 54 height 13
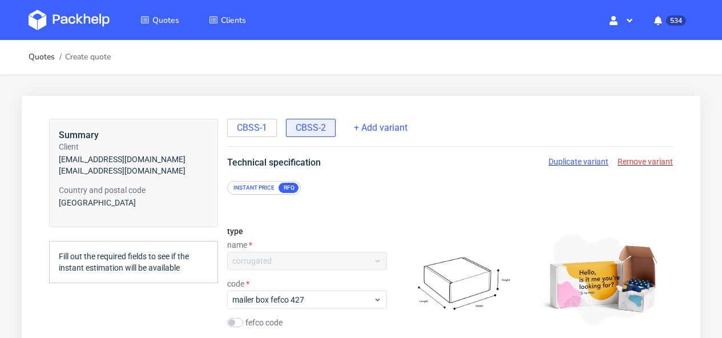
scroll to position [208, 0]
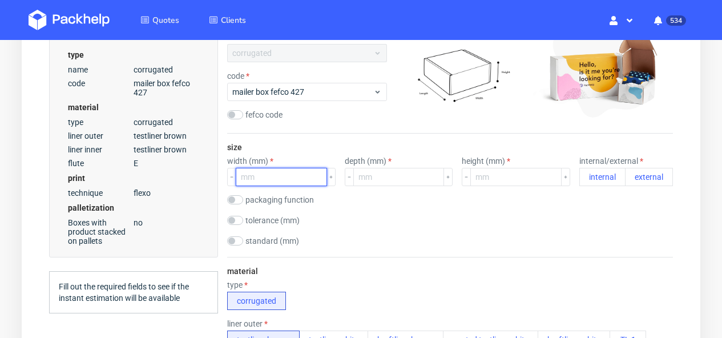
click at [261, 177] on input "number" at bounding box center [281, 177] width 91 height 18
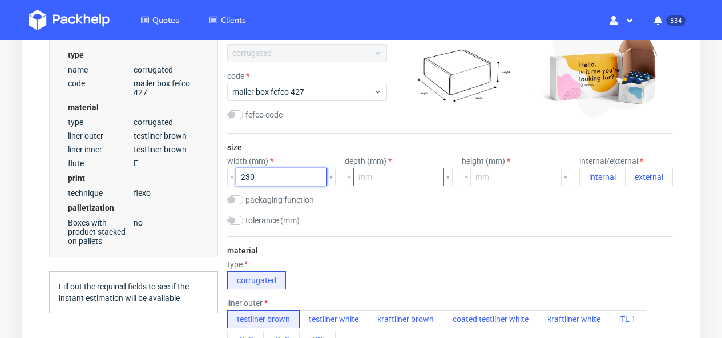
type input "230"
click at [371, 180] on input "number" at bounding box center [398, 177] width 91 height 18
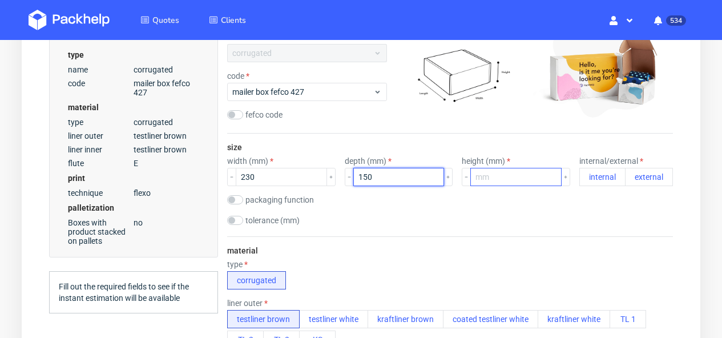
type input "150"
click at [500, 180] on input "number" at bounding box center [516, 177] width 91 height 18
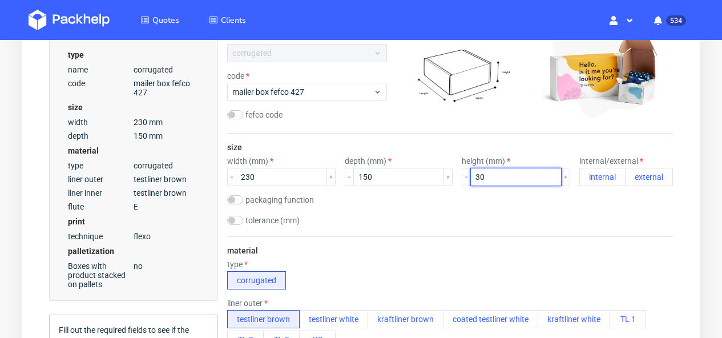
type input "30"
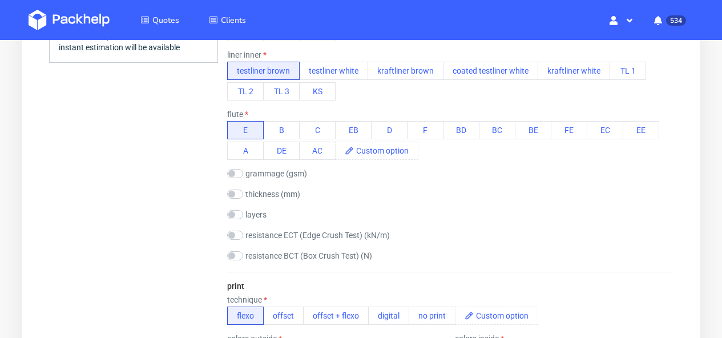
scroll to position [601, 0]
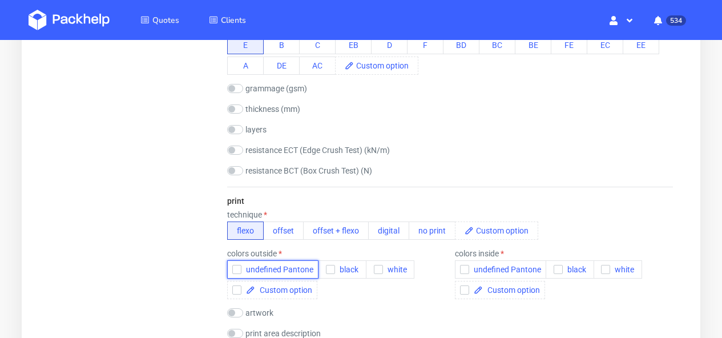
click at [267, 274] on span "undefined Pantone" at bounding box center [278, 269] width 72 height 9
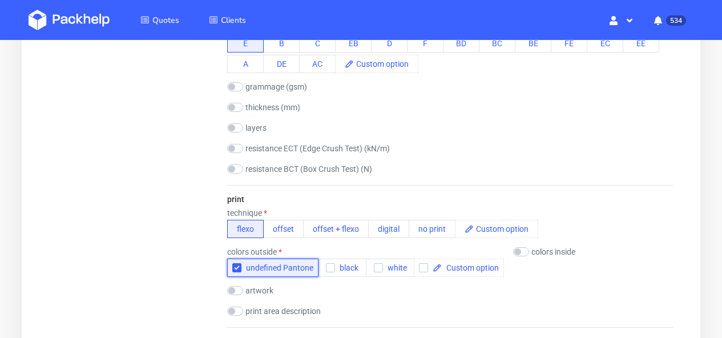
scroll to position [603, 0]
click at [260, 288] on label "artwork" at bounding box center [260, 290] width 28 height 9
checkbox input "true"
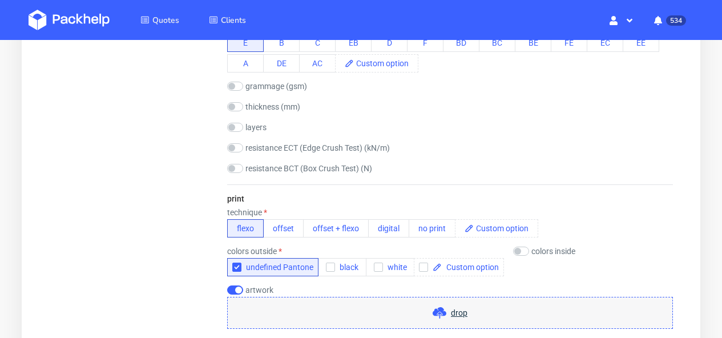
click at [455, 306] on span "drop" at bounding box center [450, 313] width 35 height 14
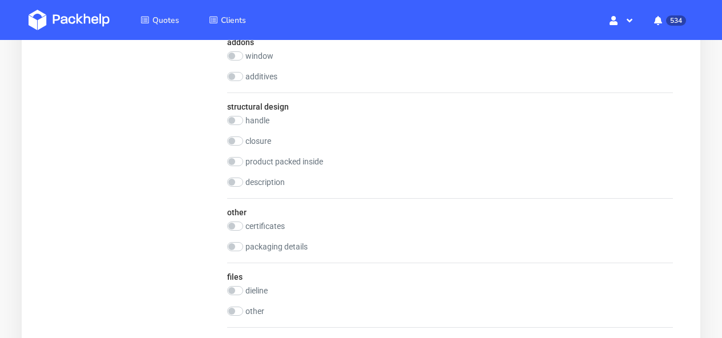
scroll to position [1019, 0]
click at [233, 144] on input "checkbox" at bounding box center [235, 140] width 16 height 9
checkbox input "true"
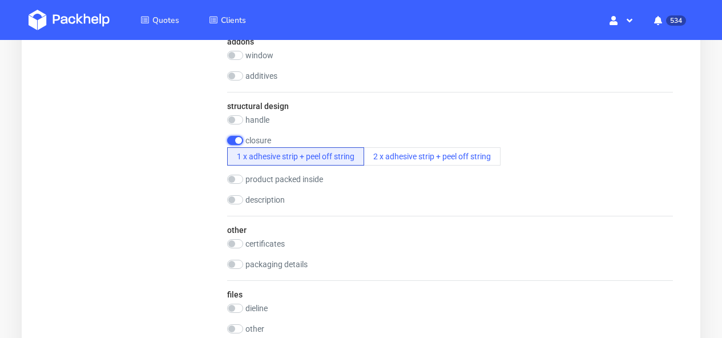
scroll to position [1256, 0]
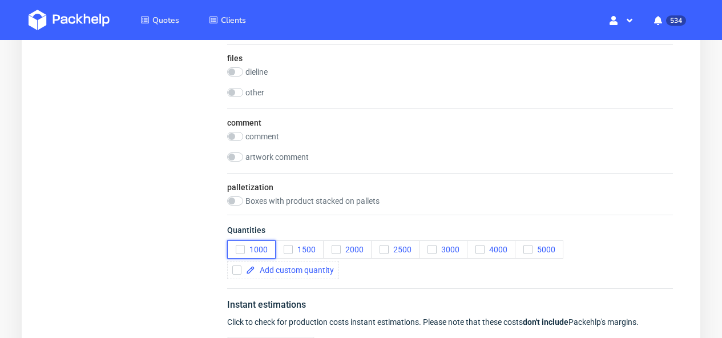
click at [247, 255] on button "1000" at bounding box center [251, 249] width 49 height 18
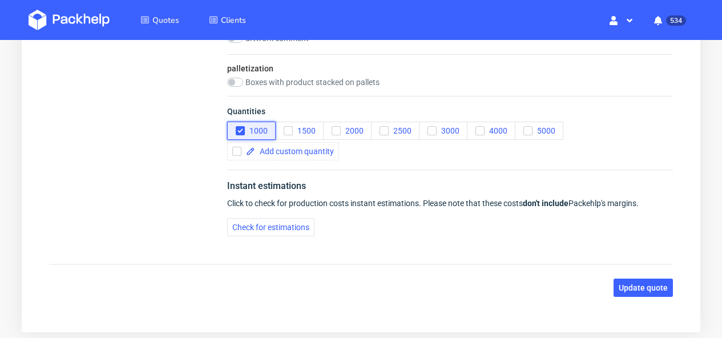
scroll to position [1425, 0]
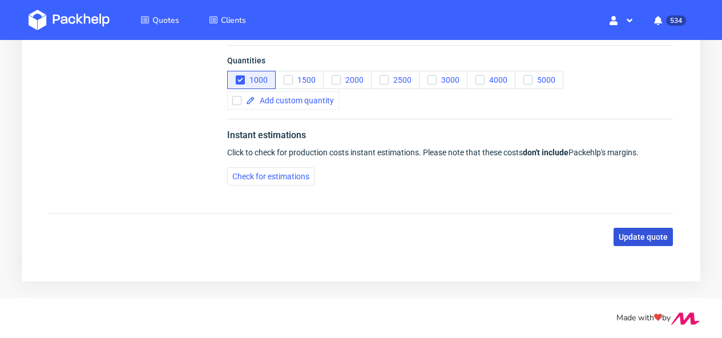
click at [637, 235] on span "Update quote" at bounding box center [643, 237] width 49 height 8
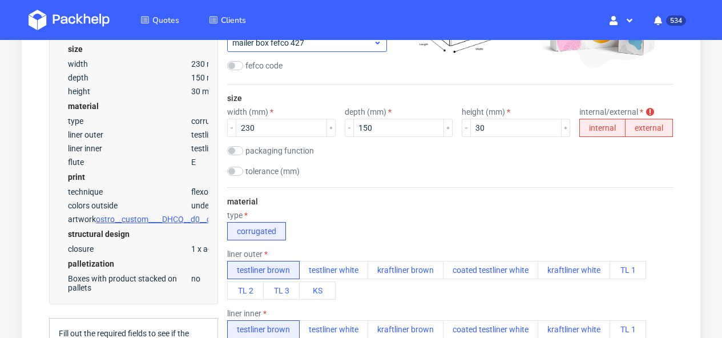
scroll to position [104, 0]
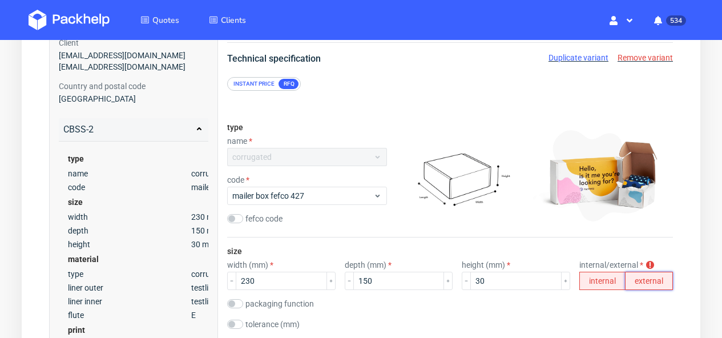
click at [660, 278] on button "external" at bounding box center [649, 281] width 48 height 18
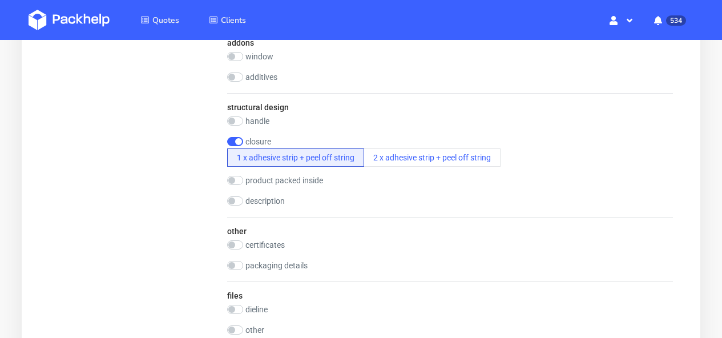
scroll to position [1425, 0]
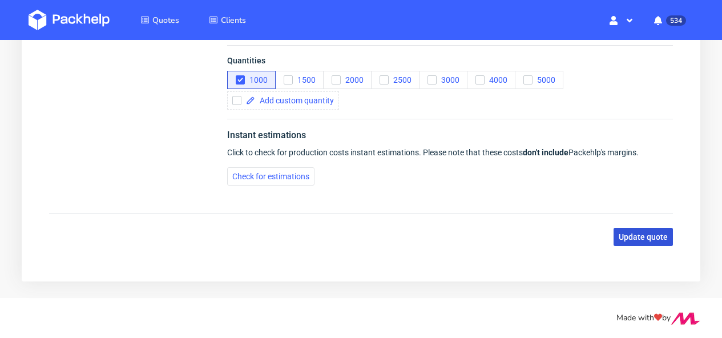
click at [648, 238] on span "Update quote" at bounding box center [643, 237] width 49 height 8
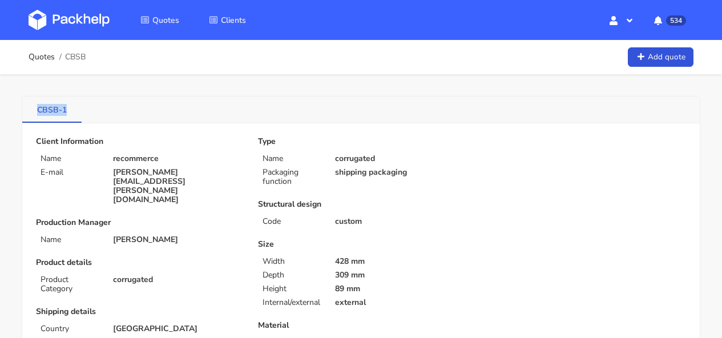
drag, startPoint x: 69, startPoint y: 110, endPoint x: 31, endPoint y: 112, distance: 38.3
click at [31, 112] on link "CBSB-1" at bounding box center [51, 109] width 59 height 25
copy link "CBSB-1"
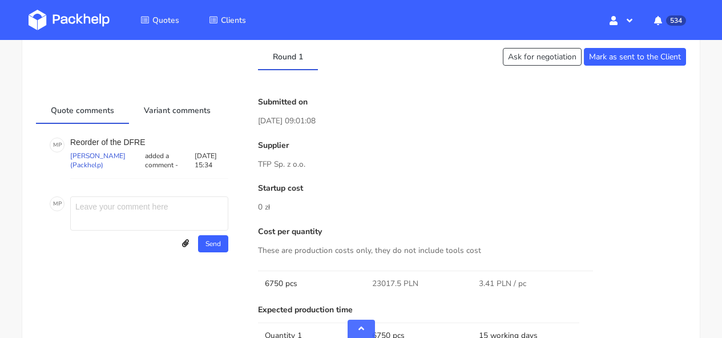
scroll to position [523, 0]
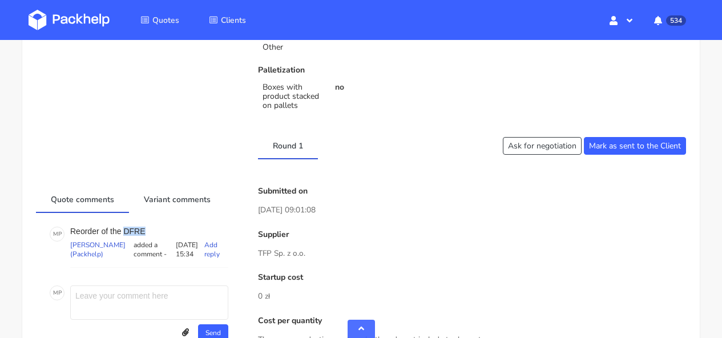
drag, startPoint x: 145, startPoint y: 231, endPoint x: 124, endPoint y: 231, distance: 21.1
click at [124, 231] on p "Reorder of the DFRE" at bounding box center [149, 231] width 158 height 9
copy p "DFRE"
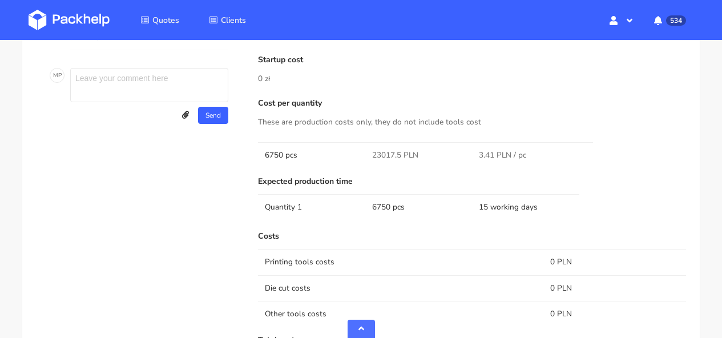
scroll to position [741, 0]
drag, startPoint x: 401, startPoint y: 154, endPoint x: 367, endPoint y: 152, distance: 34.9
click at [367, 152] on td "23017.5 PLN" at bounding box center [418, 155] width 107 height 26
copy span "23017.5"
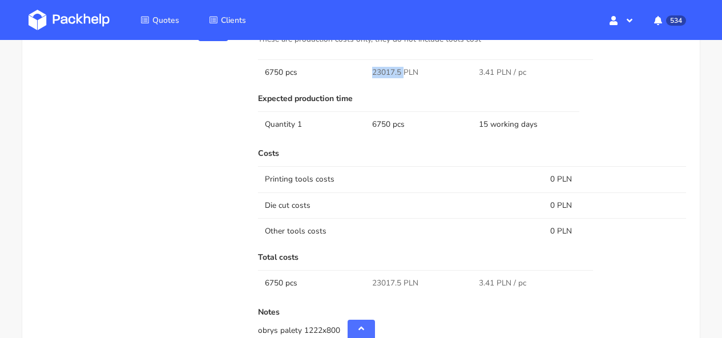
scroll to position [824, 0]
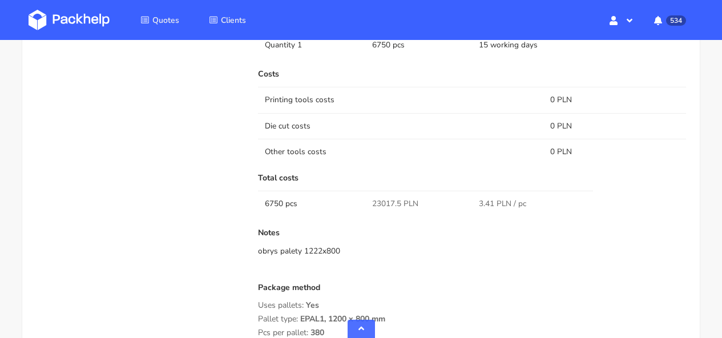
scroll to position [931, 0]
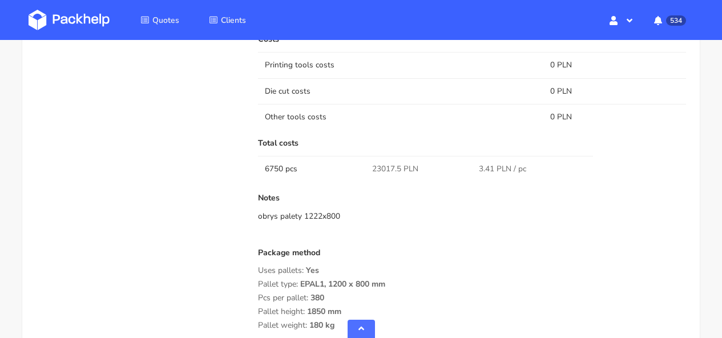
scroll to position [945, 0]
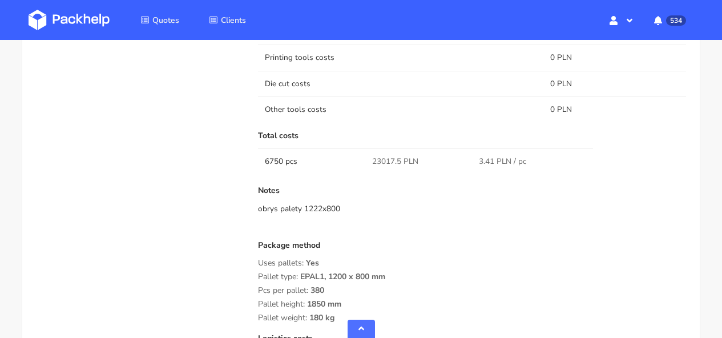
drag, startPoint x: 300, startPoint y: 209, endPoint x: 345, endPoint y: 206, distance: 45.2
click at [345, 206] on div "obrys palety 1222x800" at bounding box center [472, 208] width 428 height 11
copy div "1222x800"
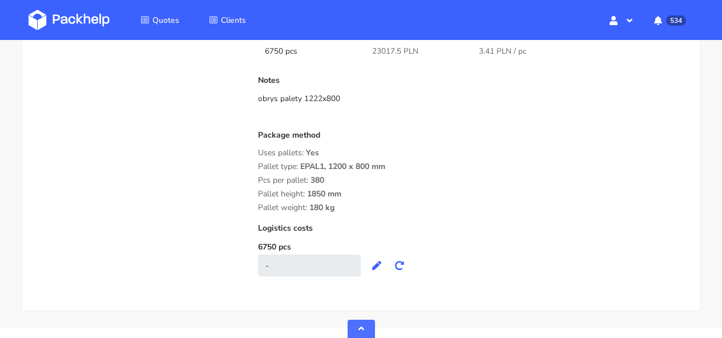
scroll to position [1085, 0]
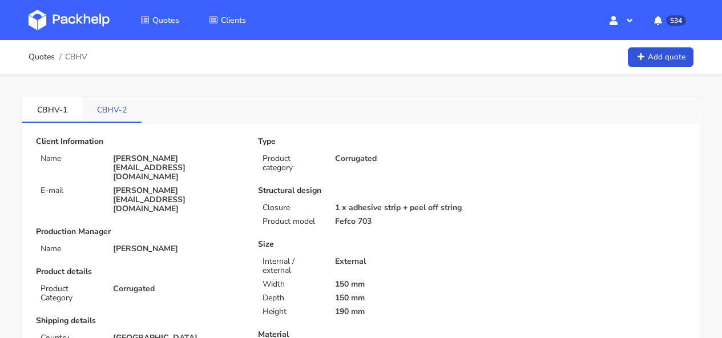
click at [110, 110] on link "CBHV-2" at bounding box center [111, 109] width 59 height 25
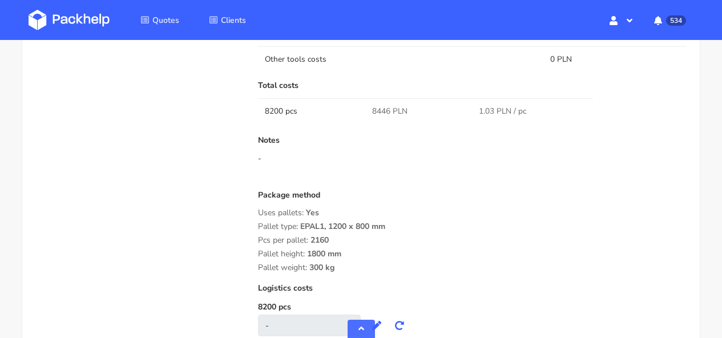
scroll to position [1165, 0]
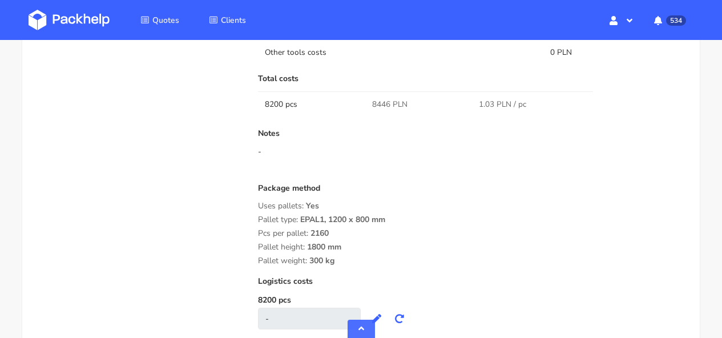
drag, startPoint x: 340, startPoint y: 244, endPoint x: 310, endPoint y: 240, distance: 31.0
click at [310, 238] on div "Pcs per pallet: 2160" at bounding box center [472, 233] width 428 height 9
copy span "2160"
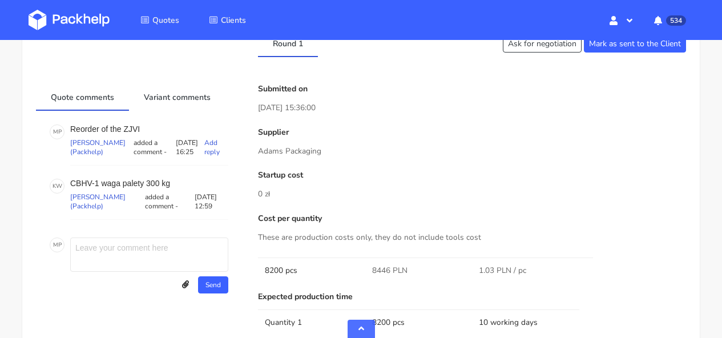
scroll to position [794, 0]
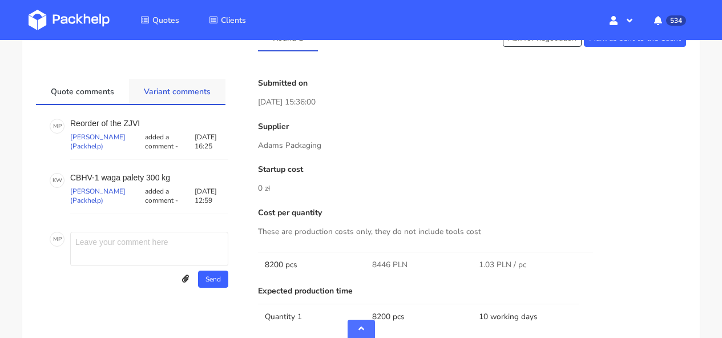
click at [182, 94] on link "Variant comments" at bounding box center [177, 91] width 97 height 25
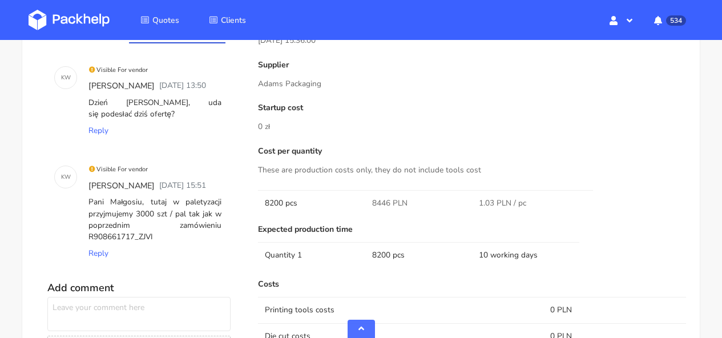
scroll to position [867, 0]
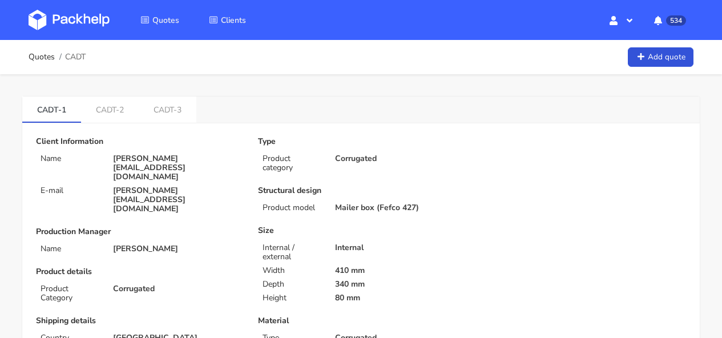
click at [79, 26] on img at bounding box center [69, 20] width 81 height 21
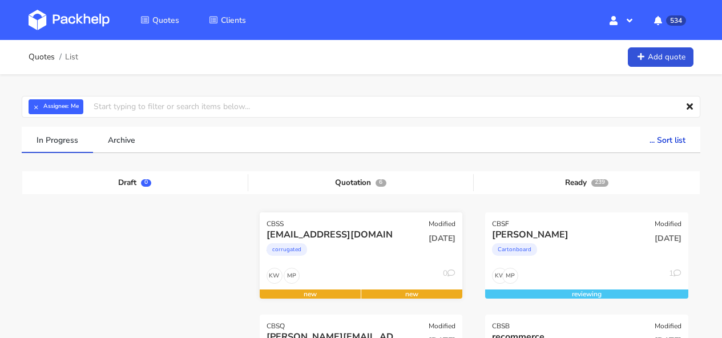
click at [379, 255] on div "corrugated" at bounding box center [331, 252] width 129 height 23
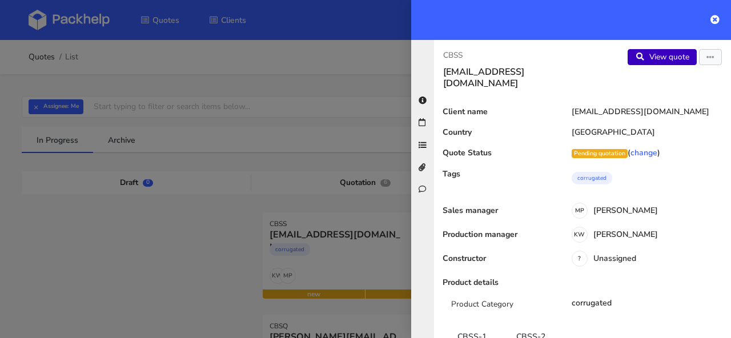
click at [661, 52] on link "View quote" at bounding box center [662, 57] width 69 height 16
click at [706, 56] on icon "button" at bounding box center [710, 58] width 8 height 8
click at [665, 81] on link "Edit quote" at bounding box center [673, 80] width 101 height 19
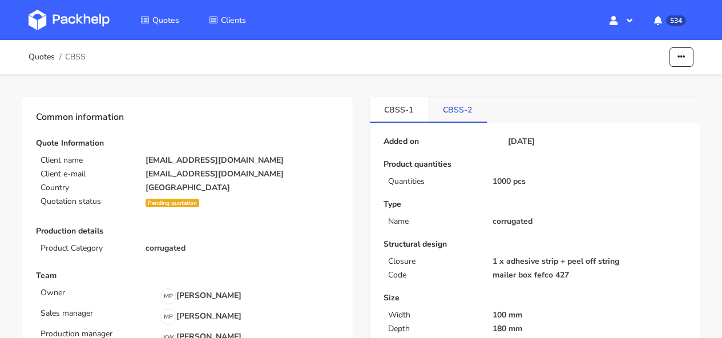
click at [455, 115] on link "CBSS-2" at bounding box center [457, 109] width 59 height 25
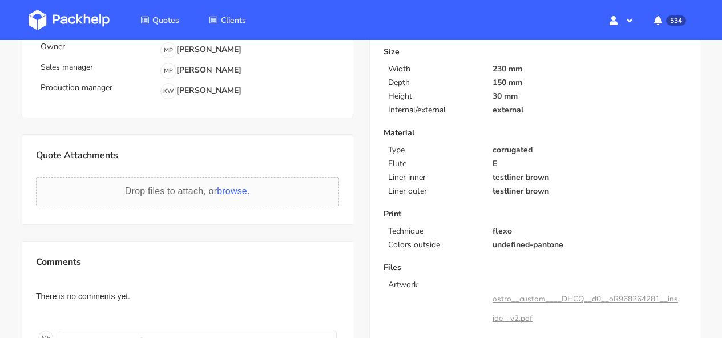
scroll to position [25, 0]
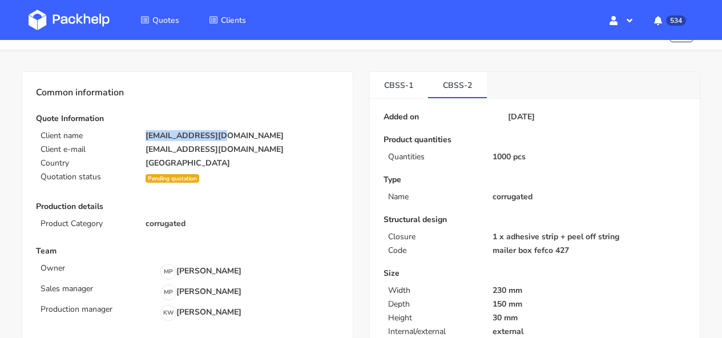
drag, startPoint x: 229, startPoint y: 139, endPoint x: 123, endPoint y: 136, distance: 106.3
click at [123, 136] on div "Client name [EMAIL_ADDRESS][DOMAIN_NAME]" at bounding box center [187, 135] width 319 height 9
copy div "[EMAIL_ADDRESS][DOMAIN_NAME]"
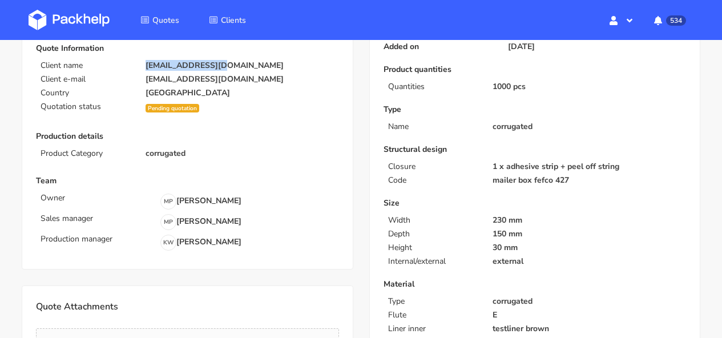
scroll to position [0, 0]
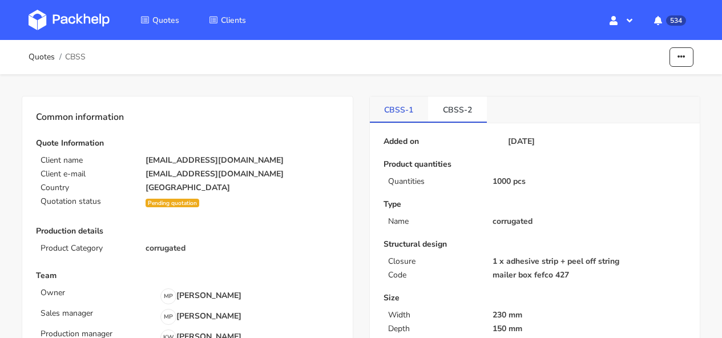
click at [402, 103] on link "CBSS-1" at bounding box center [399, 109] width 59 height 25
click at [472, 109] on link "CBSS-2" at bounding box center [457, 109] width 59 height 25
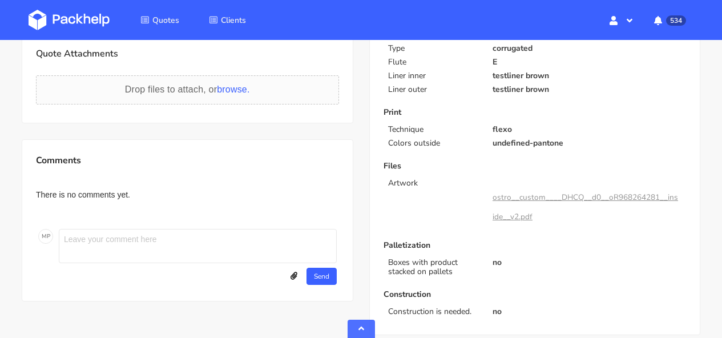
scroll to position [339, 0]
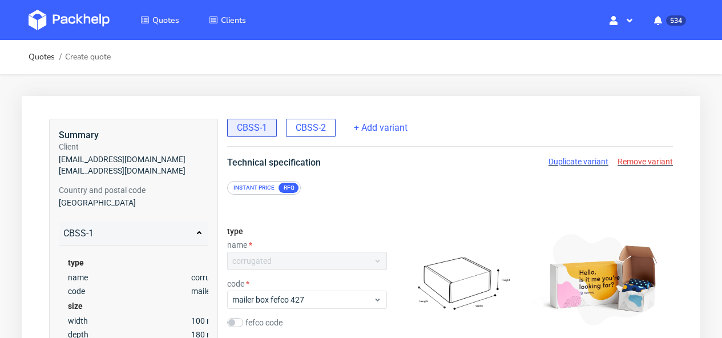
click at [302, 130] on span "CBSS-2" at bounding box center [311, 128] width 30 height 13
click at [254, 135] on div "CBSS-1" at bounding box center [252, 128] width 50 height 18
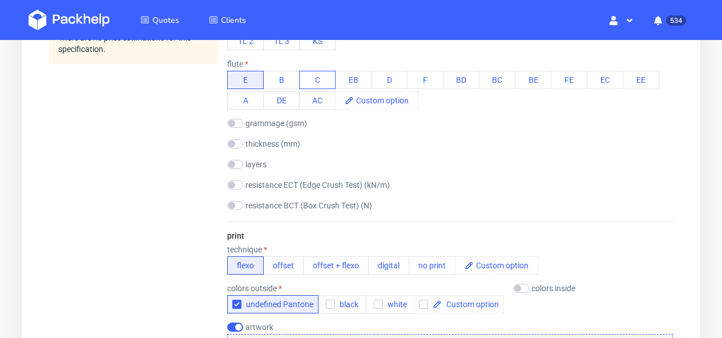
scroll to position [598, 0]
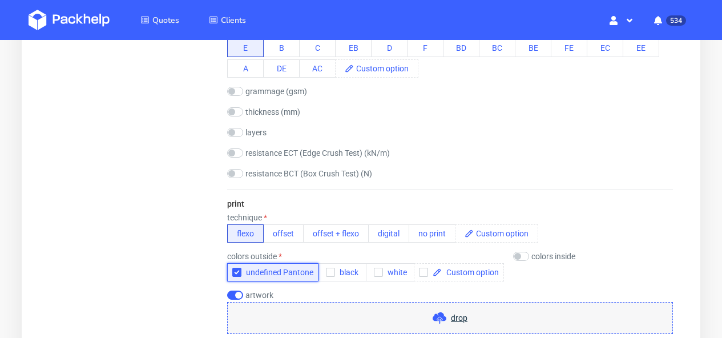
click at [239, 270] on icon "button" at bounding box center [237, 272] width 8 height 8
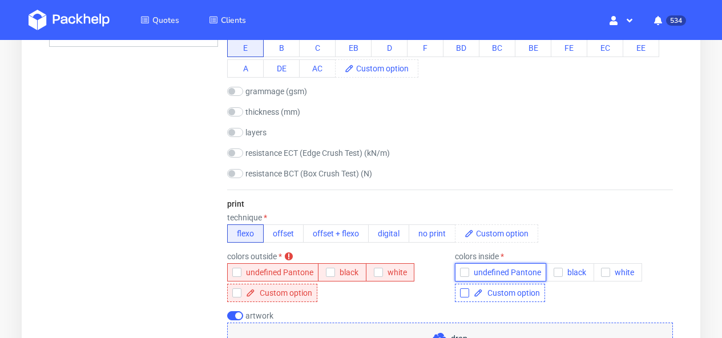
click at [525, 276] on span "undefined Pantone" at bounding box center [505, 272] width 72 height 9
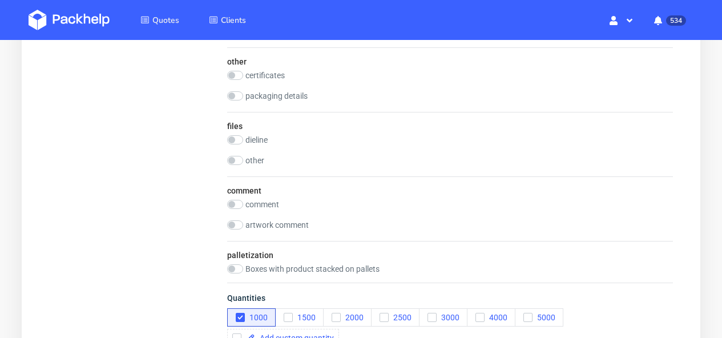
scroll to position [1425, 0]
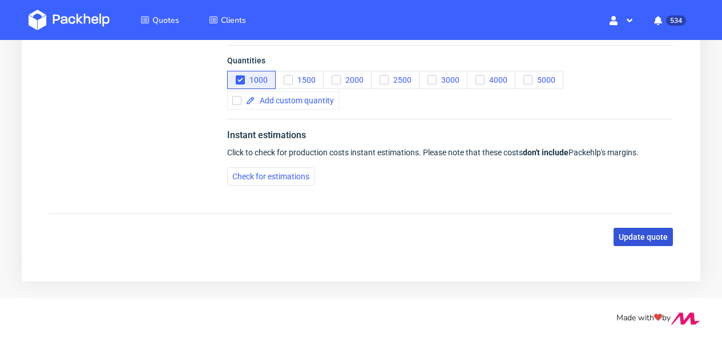
click at [654, 239] on span "Update quote" at bounding box center [643, 237] width 49 height 8
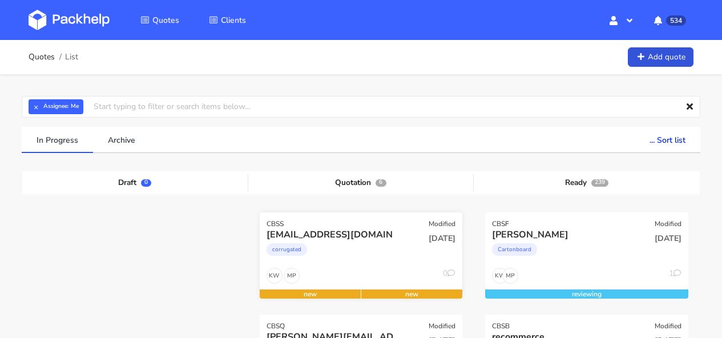
click at [423, 244] on div "[DATE]" at bounding box center [429, 247] width 69 height 39
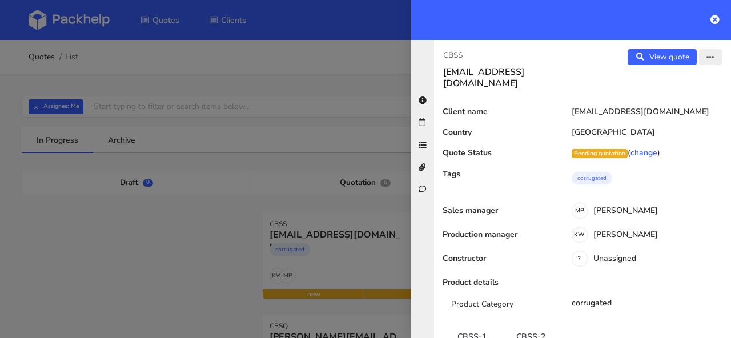
click at [706, 57] on icon "button" at bounding box center [710, 58] width 8 height 8
click at [672, 82] on link "Edit quote" at bounding box center [673, 80] width 101 height 19
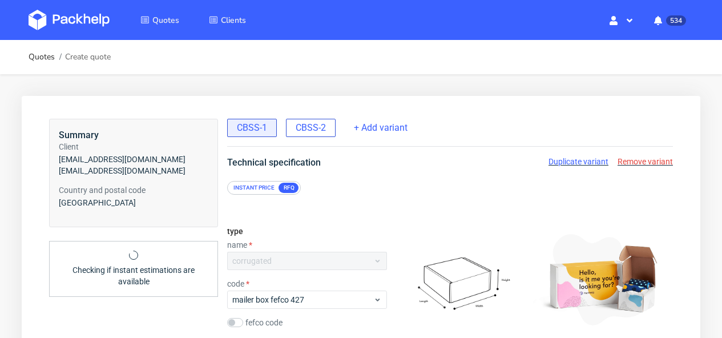
click at [320, 123] on span "CBSS-2" at bounding box center [311, 128] width 30 height 13
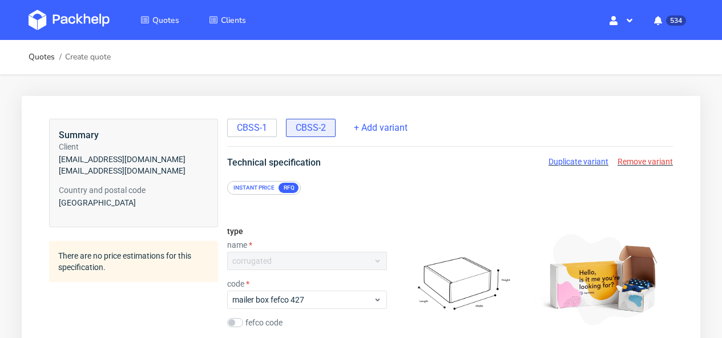
scroll to position [373, 0]
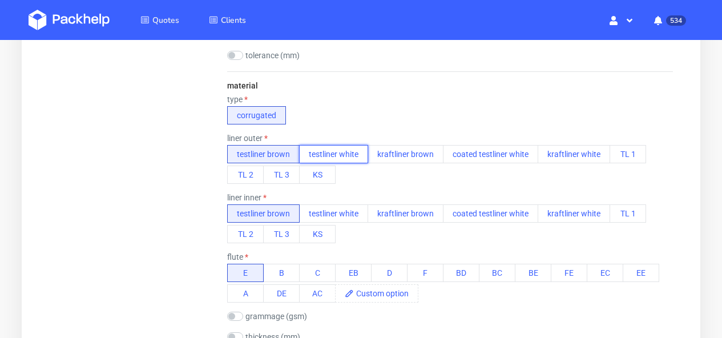
click at [354, 156] on button "testliner white" at bounding box center [333, 154] width 69 height 18
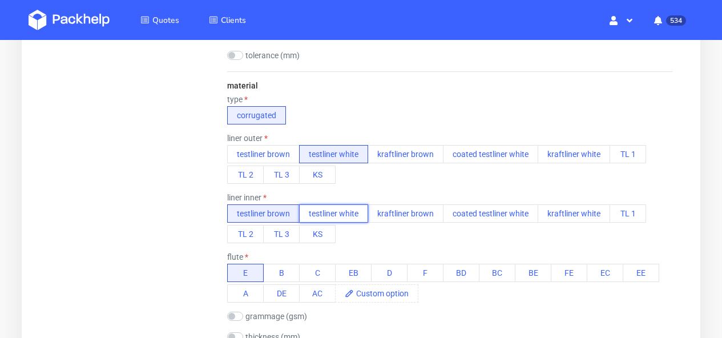
click at [359, 213] on button "testliner white" at bounding box center [333, 213] width 69 height 18
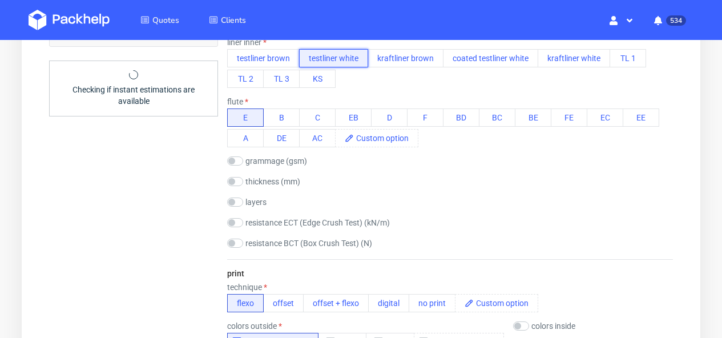
scroll to position [746, 0]
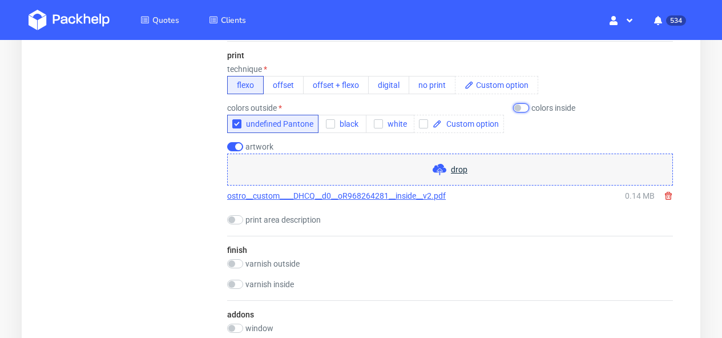
click at [521, 105] on input "checkbox" at bounding box center [521, 107] width 16 height 9
checkbox input "true"
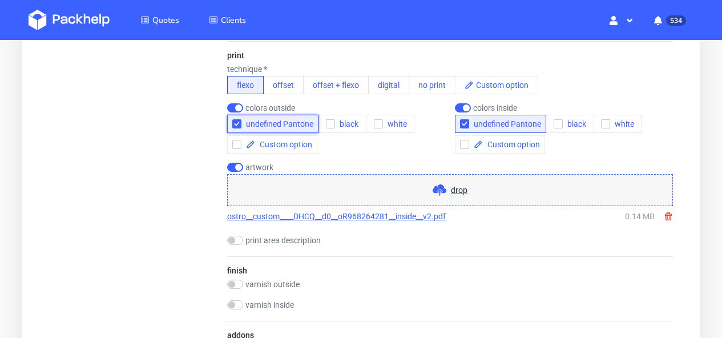
click at [238, 124] on icon "button" at bounding box center [237, 124] width 8 height 8
checkbox input "false"
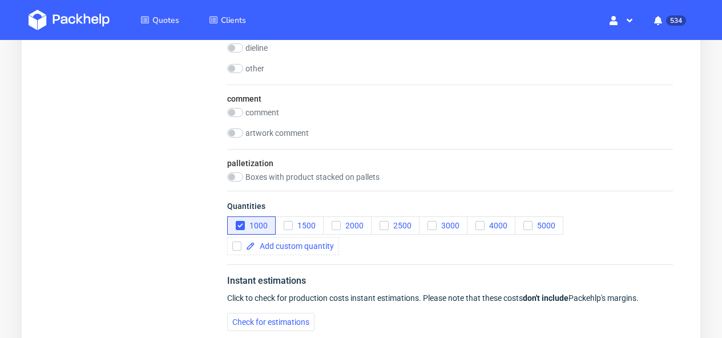
scroll to position [1418, 0]
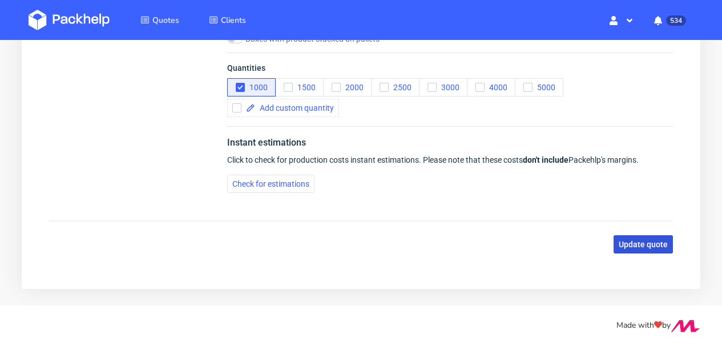
click at [630, 251] on button "Update quote" at bounding box center [643, 244] width 59 height 18
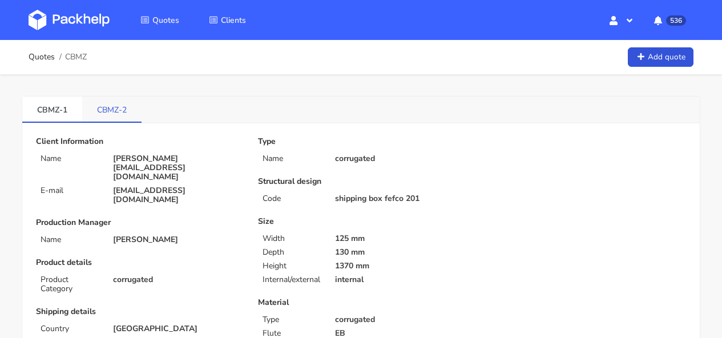
click at [126, 114] on link "CBMZ-2" at bounding box center [111, 109] width 59 height 25
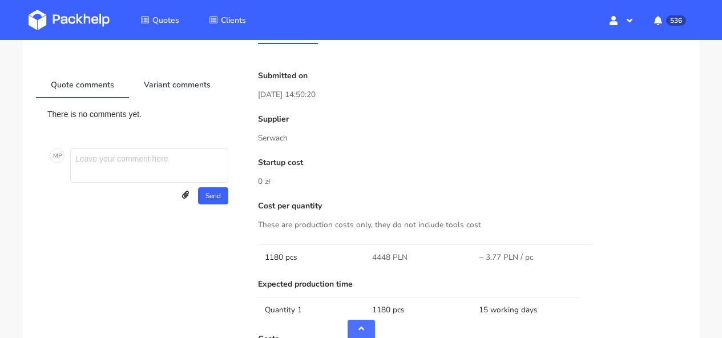
scroll to position [590, 0]
